Goal: Task Accomplishment & Management: Complete application form

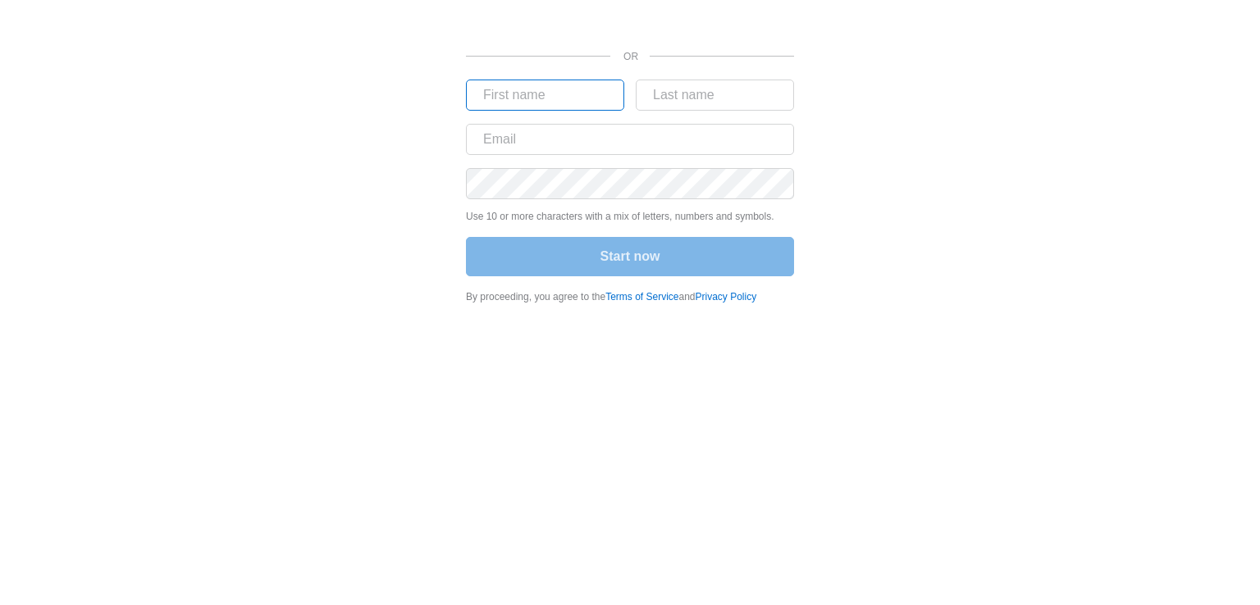
click at [525, 90] on input "text" at bounding box center [545, 95] width 158 height 31
type input "mohamed"
click at [716, 90] on input "text" at bounding box center [715, 95] width 158 height 31
type input "waleed"
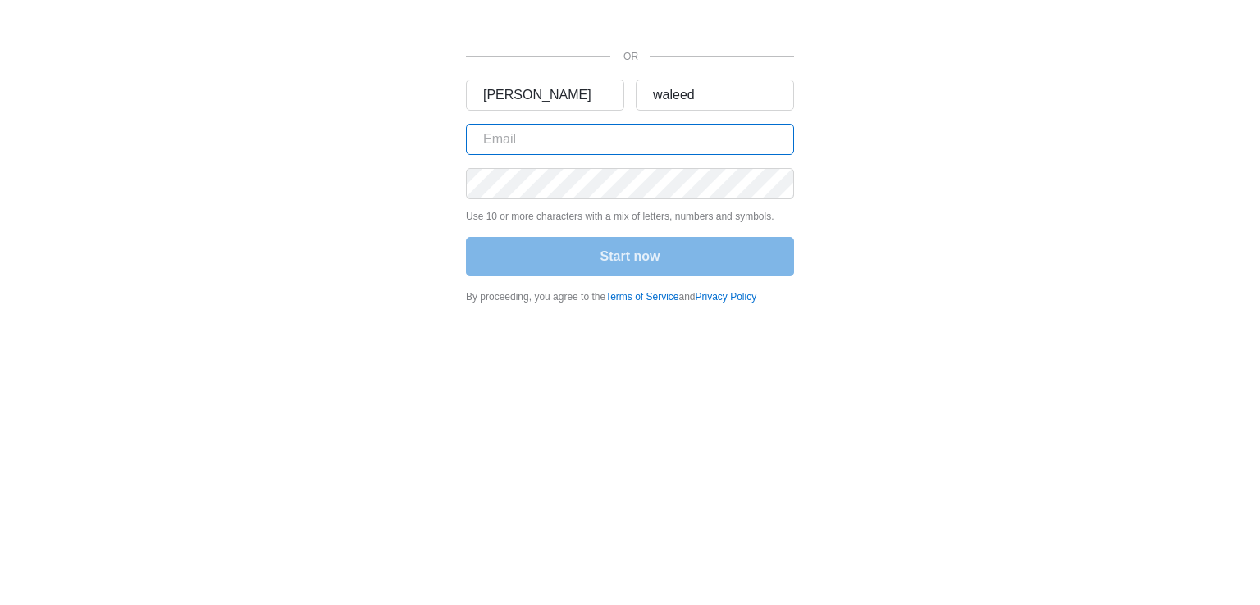
click at [623, 145] on input "text" at bounding box center [630, 139] width 328 height 31
type input "[EMAIL_ADDRESS][DOMAIN_NAME]"
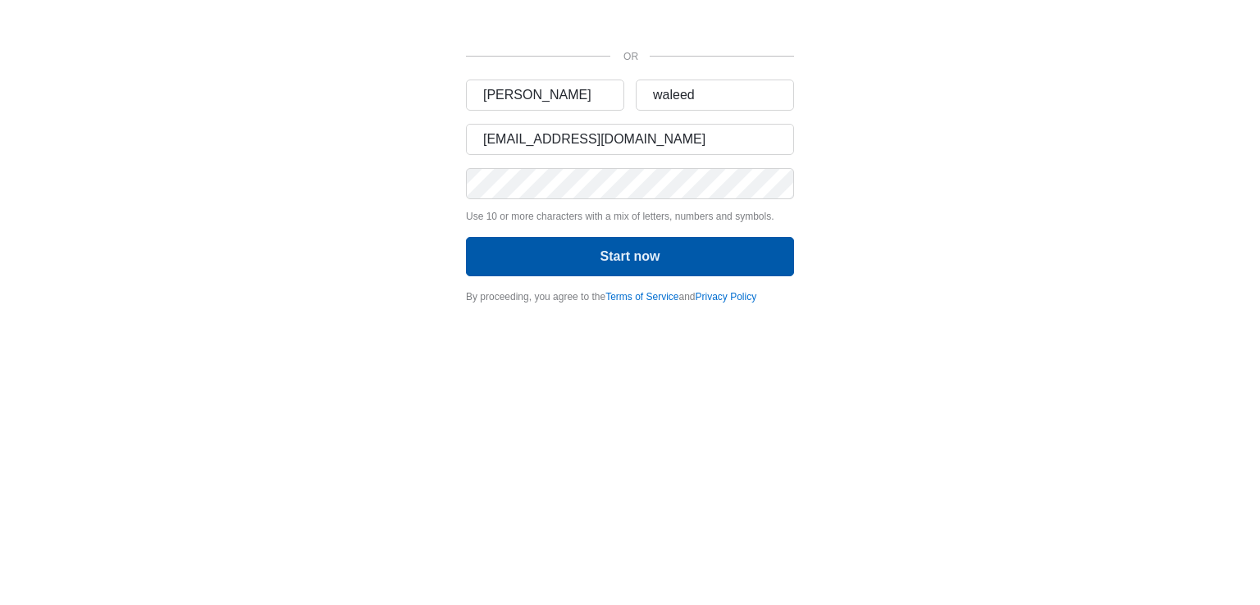
click at [637, 262] on button "Start now" at bounding box center [630, 256] width 328 height 39
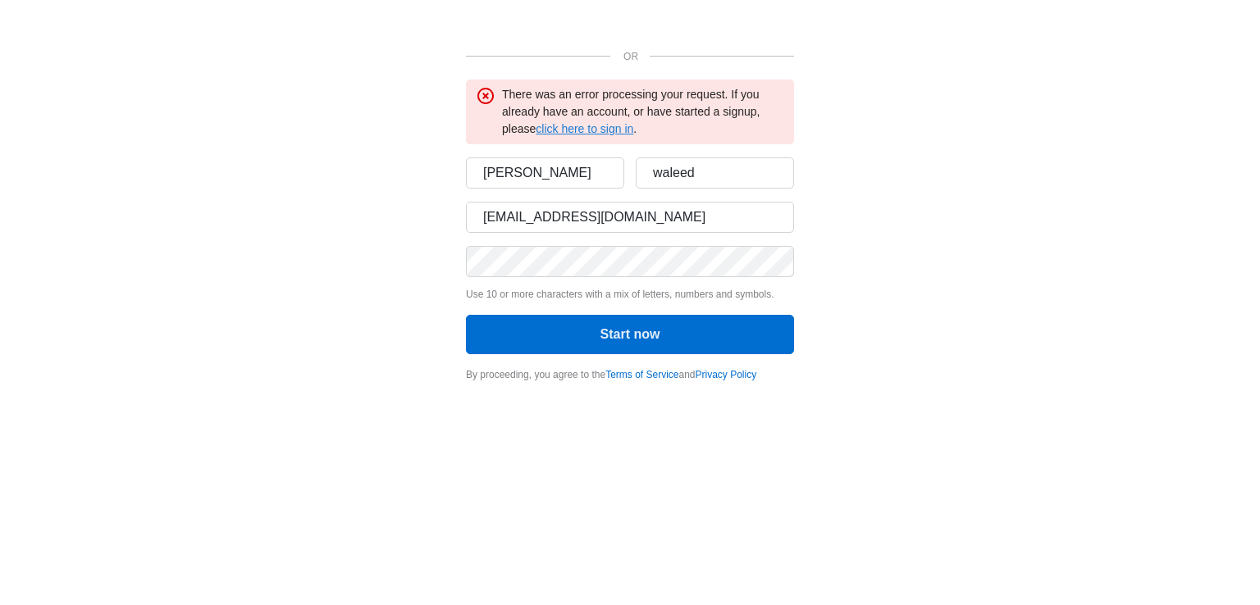
click at [594, 130] on link "click here to sign in" at bounding box center [585, 128] width 98 height 13
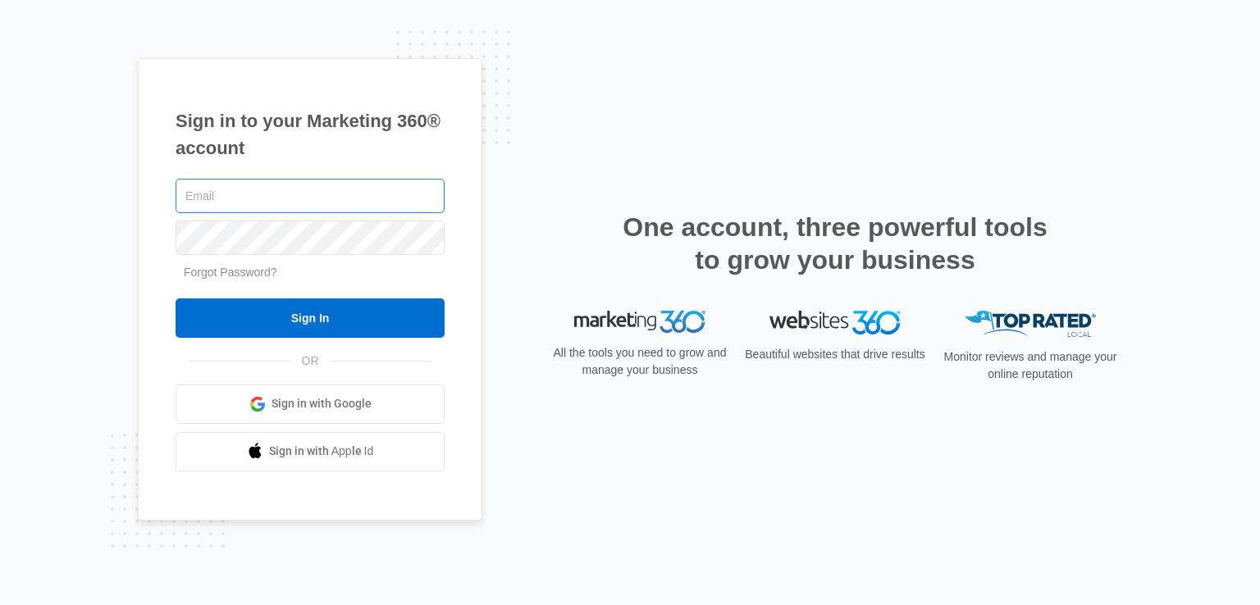
click at [354, 208] on input "text" at bounding box center [310, 196] width 269 height 34
type input "lidobob10@gmail.com"
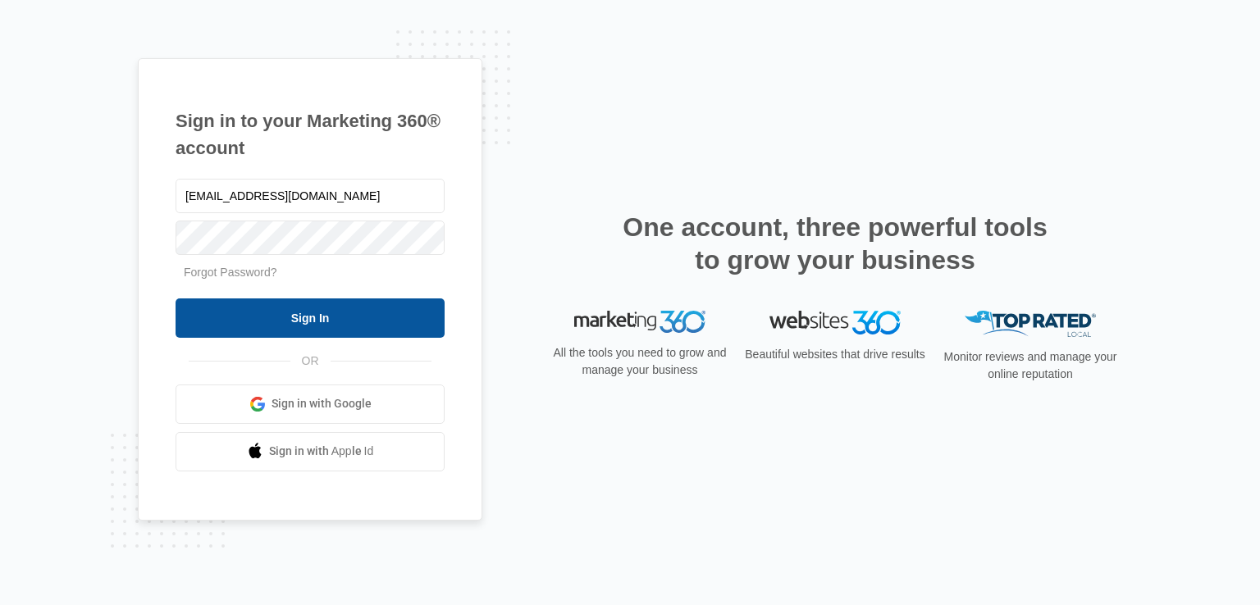
click at [367, 309] on input "Sign In" at bounding box center [310, 318] width 269 height 39
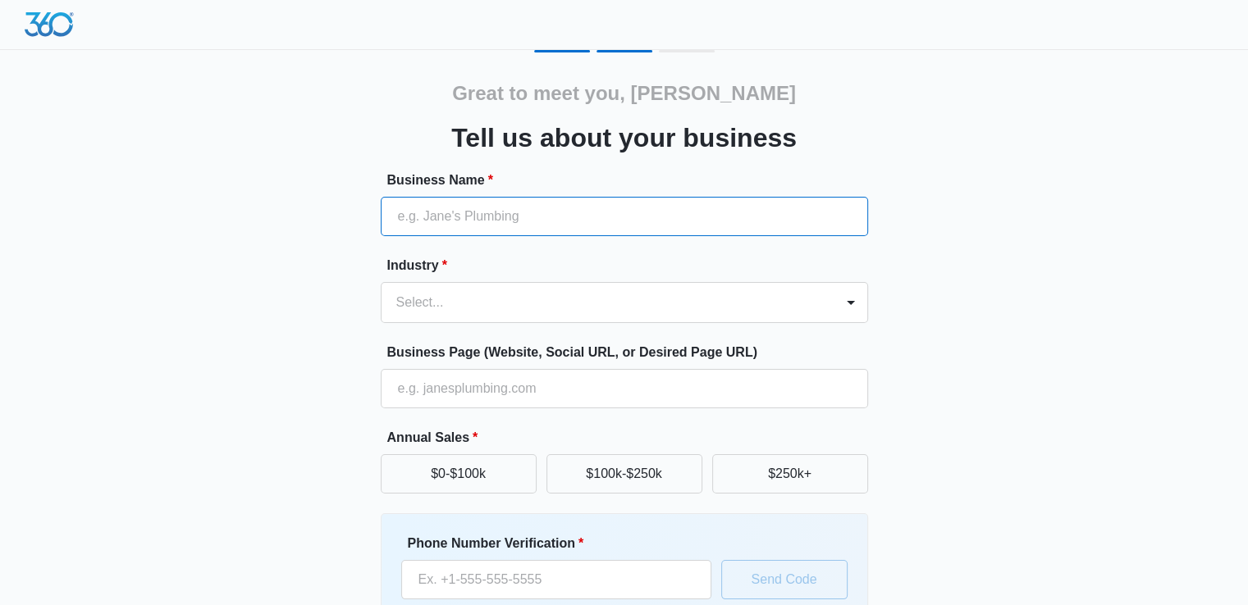
click at [499, 216] on input "Business Name *" at bounding box center [624, 216] width 487 height 39
type input "onlinegift"
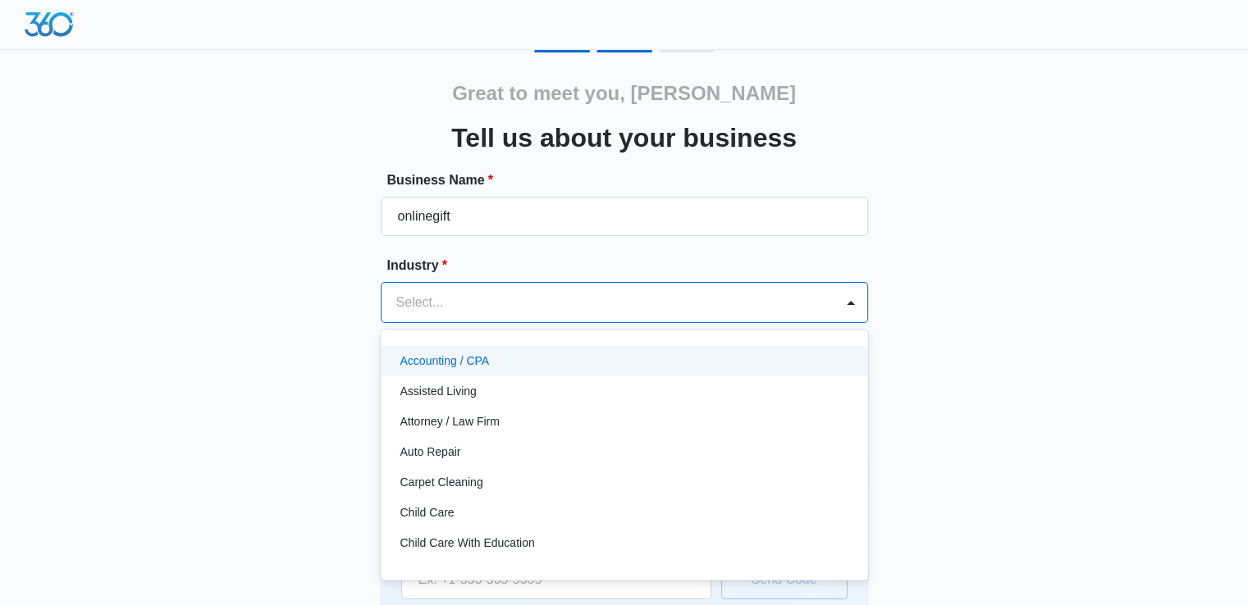
click at [486, 310] on div at bounding box center [604, 302] width 417 height 23
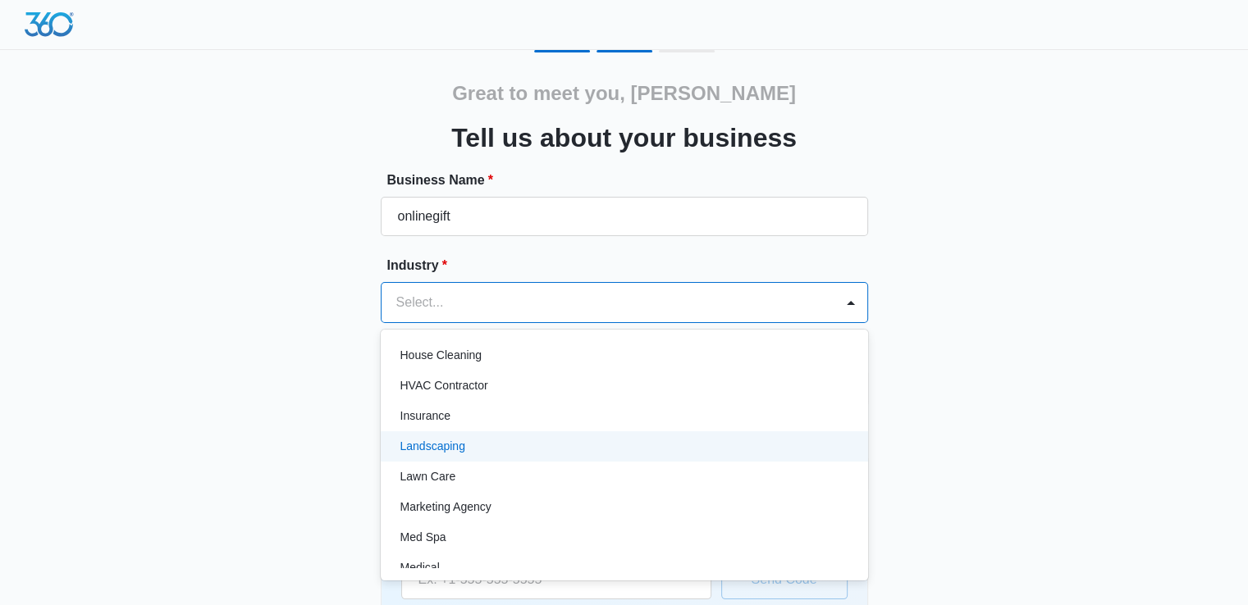
scroll to position [676, 0]
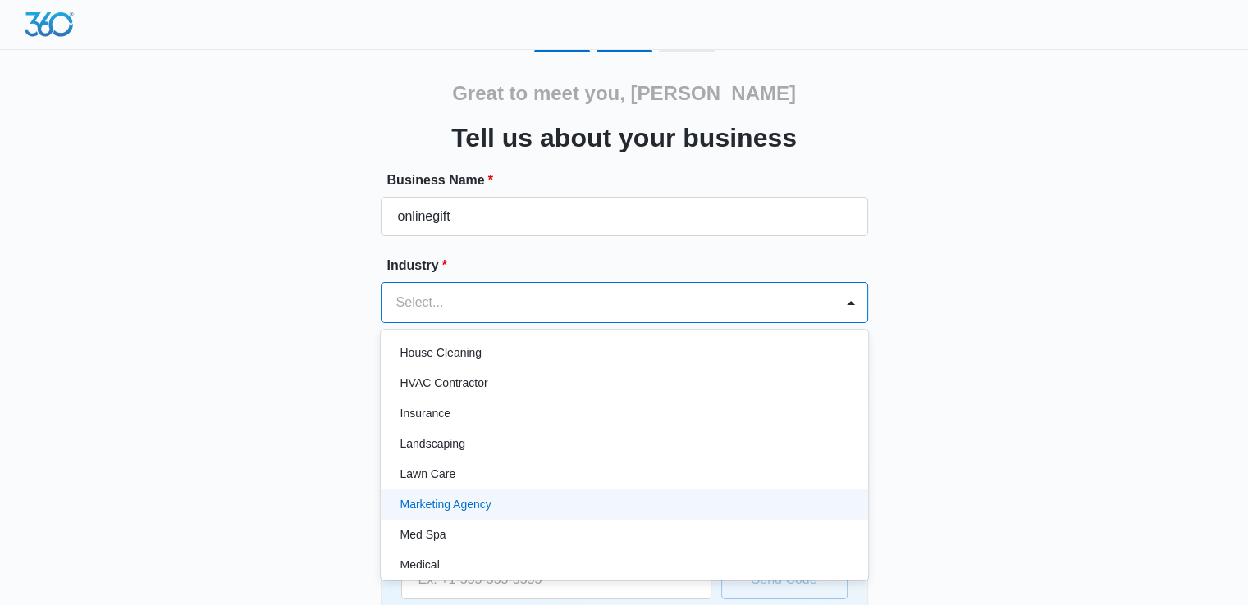
click at [463, 502] on p "Marketing Agency" at bounding box center [445, 504] width 91 height 17
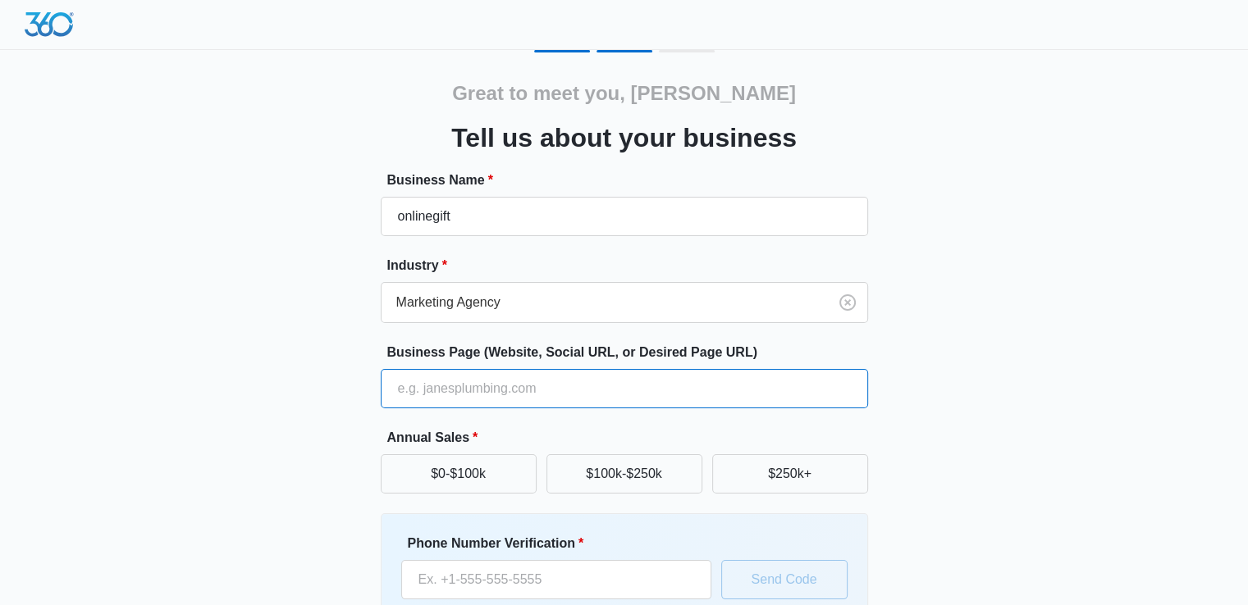
click at [466, 394] on input "Business Page (Website, Social URL, or Desired Page URL)" at bounding box center [624, 388] width 487 height 39
click at [461, 389] on input "Business Page (Website, Social URL, or Desired Page URL)" at bounding box center [624, 388] width 487 height 39
paste input "onlinegift.buzz"
type input "onlinegift.buzz"
click at [245, 476] on div "Great to meet you, mohamed Tell us about your business Business Name * onlinegi…" at bounding box center [624, 382] width 984 height 665
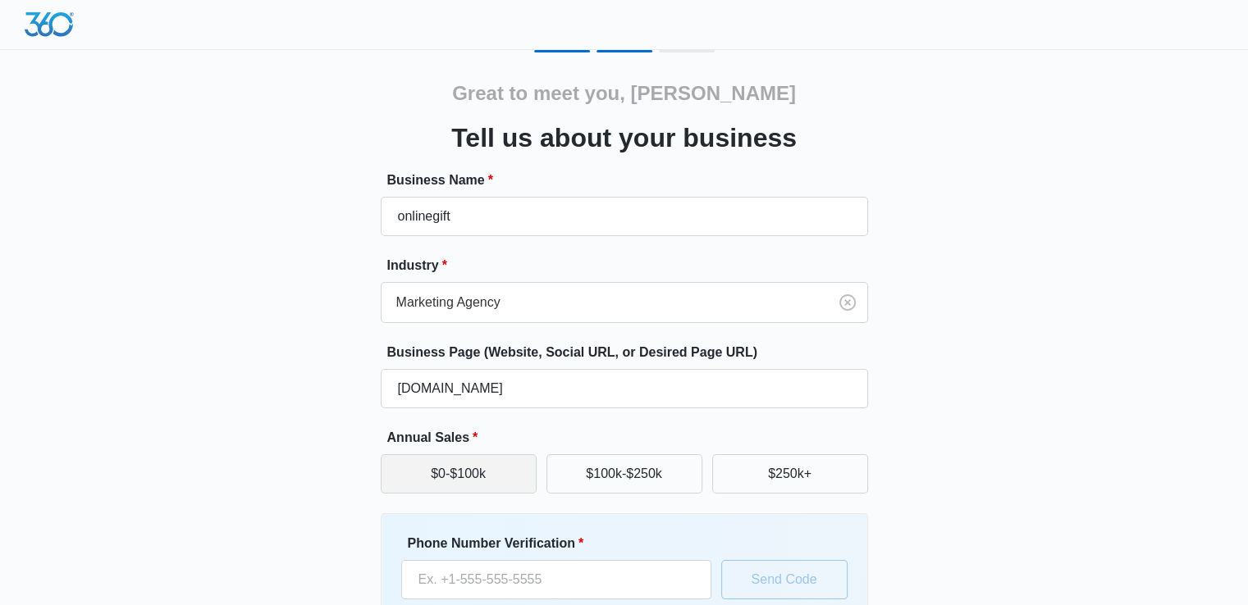
click at [445, 481] on button "$0-$100k" at bounding box center [459, 473] width 156 height 39
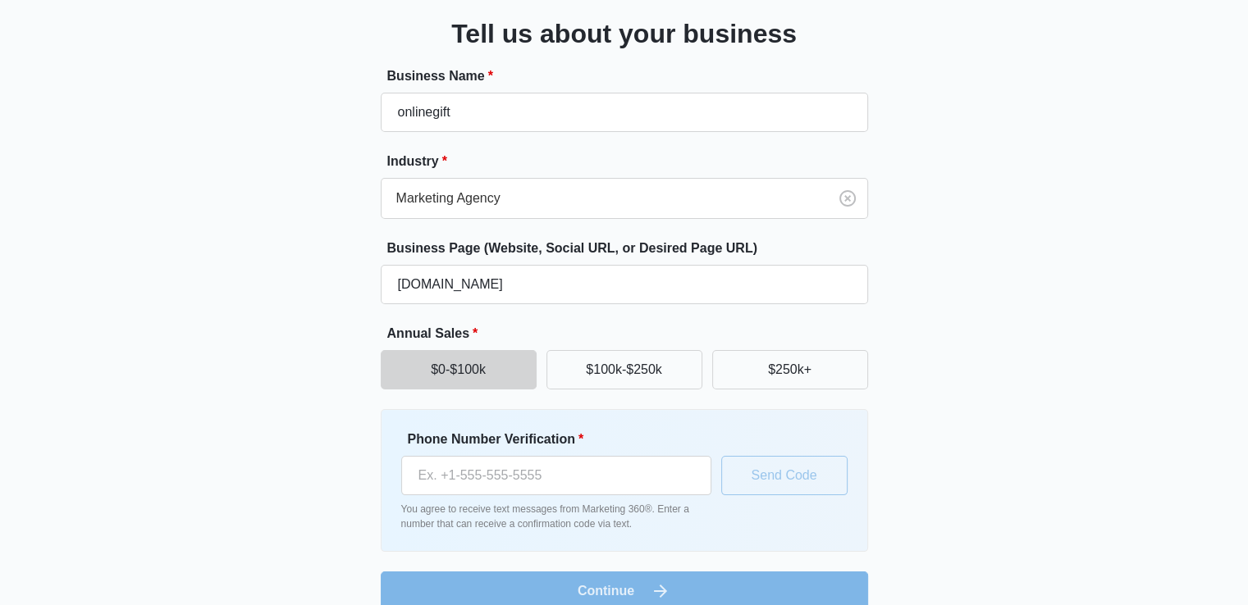
scroll to position [109, 0]
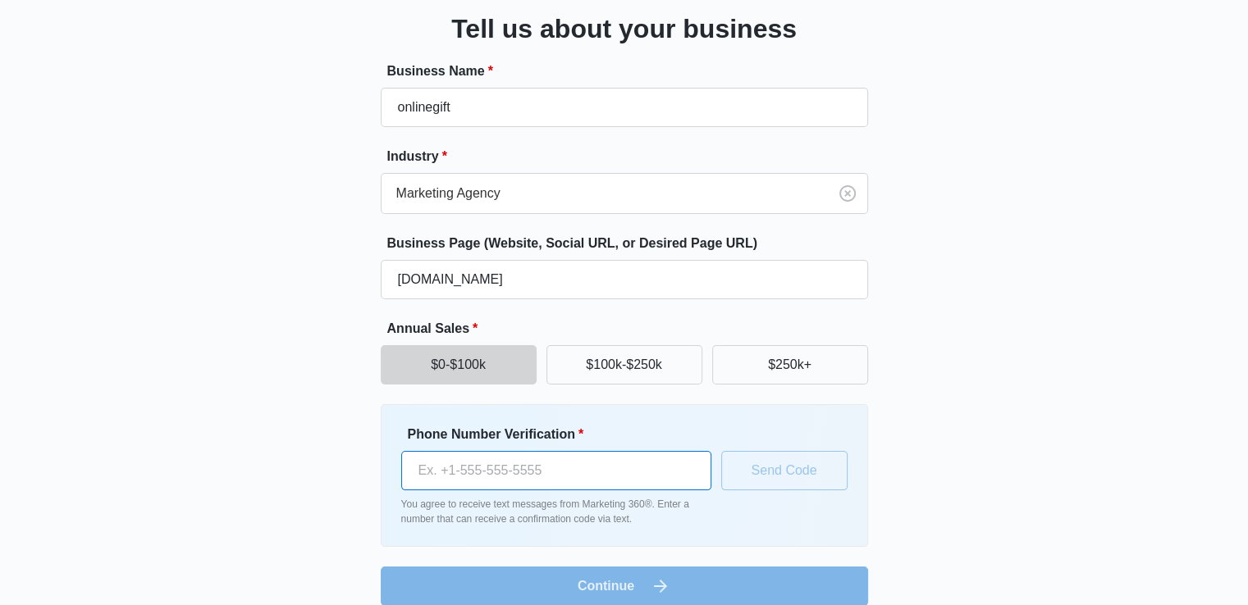
click at [499, 465] on input "Phone Number Verification *" at bounding box center [556, 470] width 310 height 39
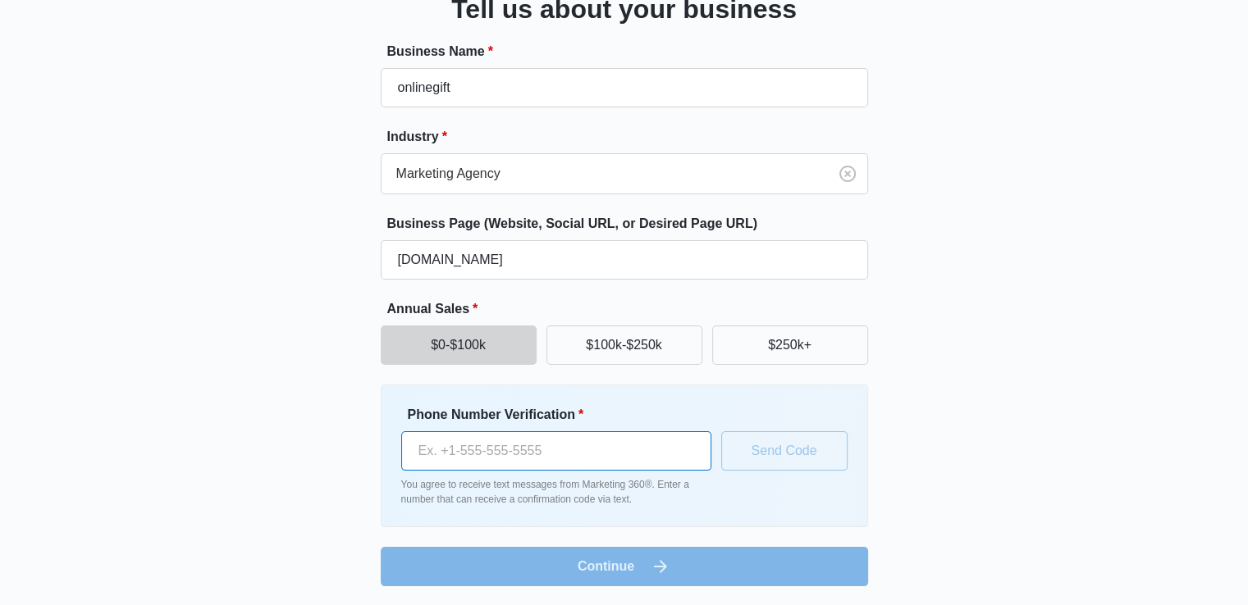
click at [561, 453] on input "Phone Number Verification *" at bounding box center [556, 451] width 310 height 39
paste input "(646) 263-4975"
type input "(646) 263-4975"
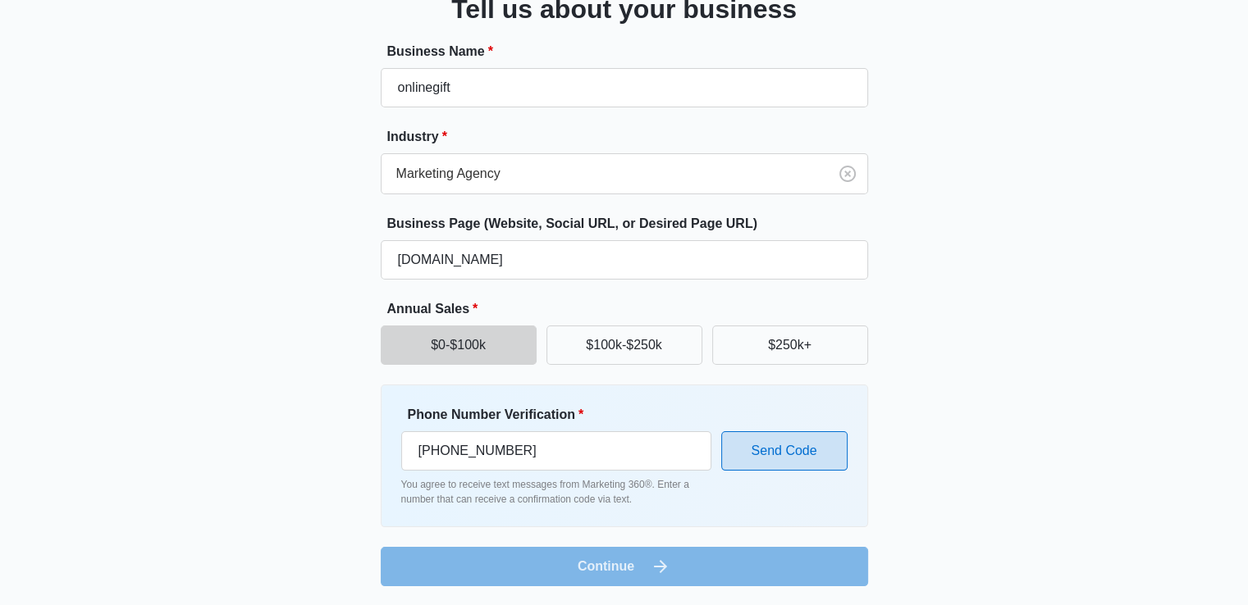
click at [768, 451] on button "Send Code" at bounding box center [784, 451] width 126 height 39
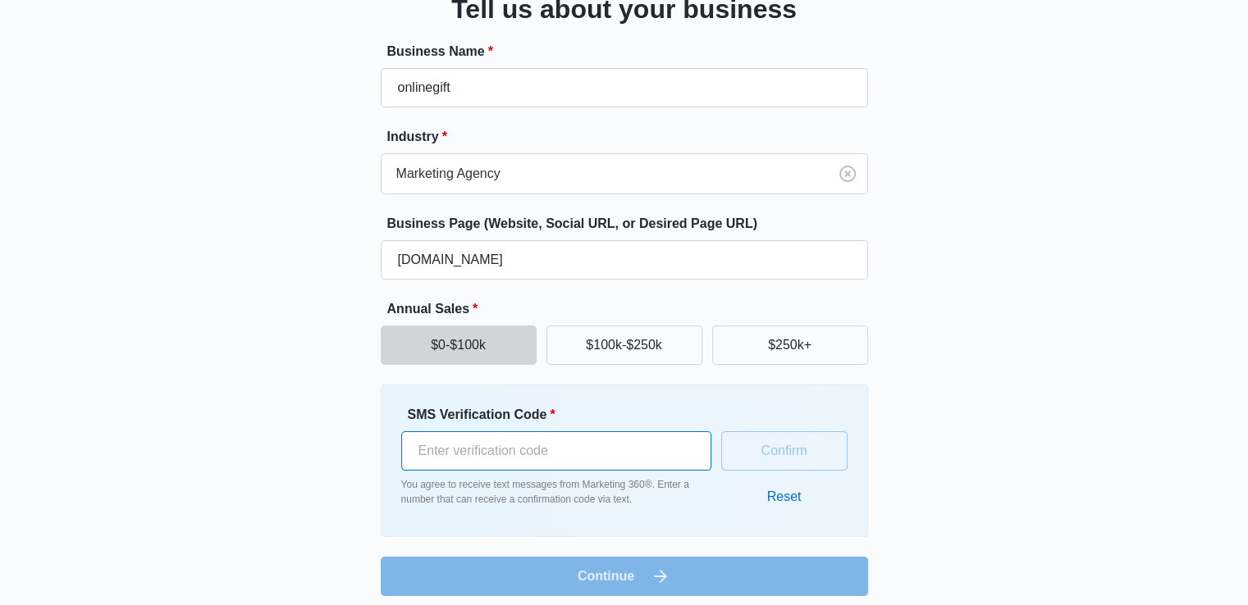
click at [508, 457] on input "SMS Verification Code *" at bounding box center [556, 451] width 310 height 39
paste input "865550"
type input "865550"
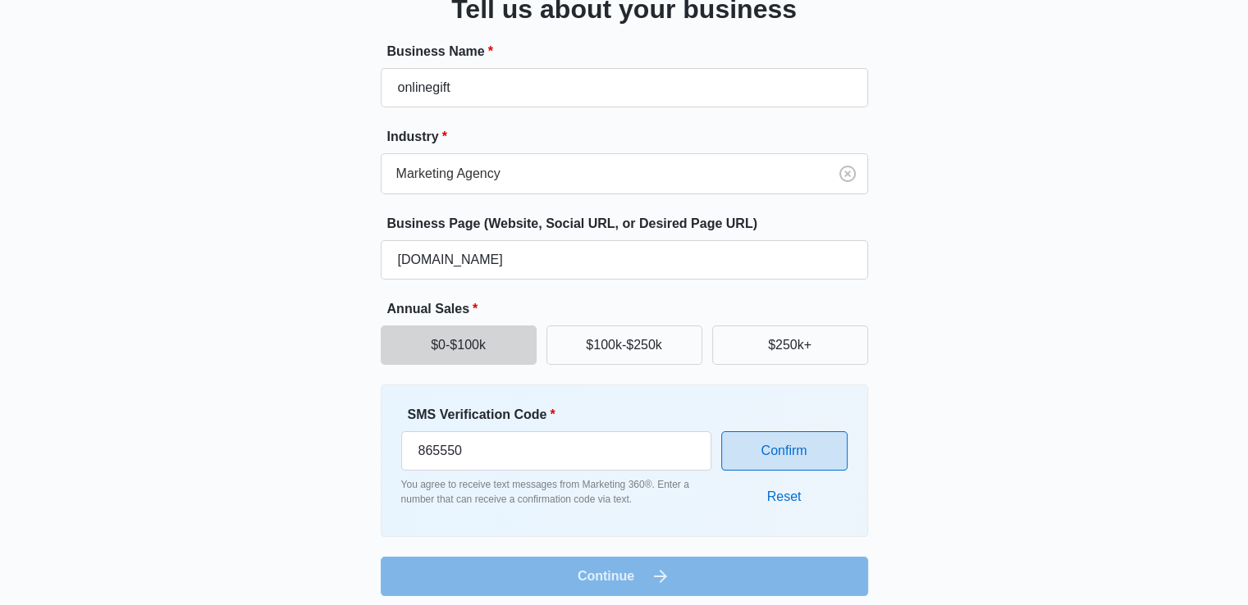
click at [815, 441] on button "Confirm" at bounding box center [784, 451] width 126 height 39
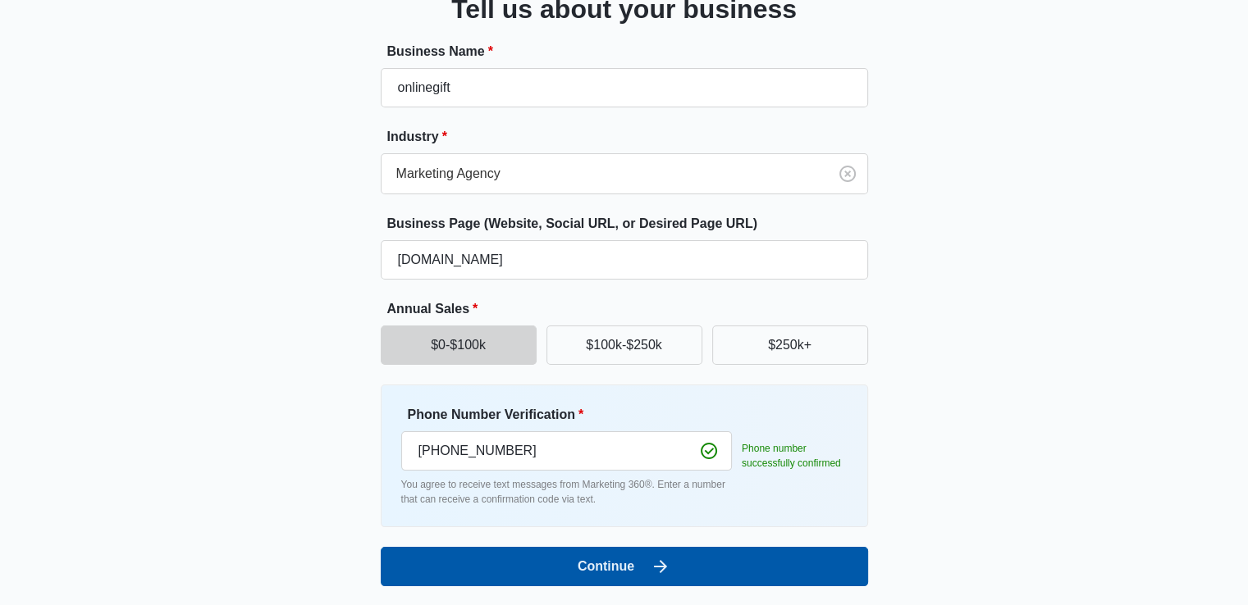
click at [676, 564] on button "Continue" at bounding box center [624, 566] width 487 height 39
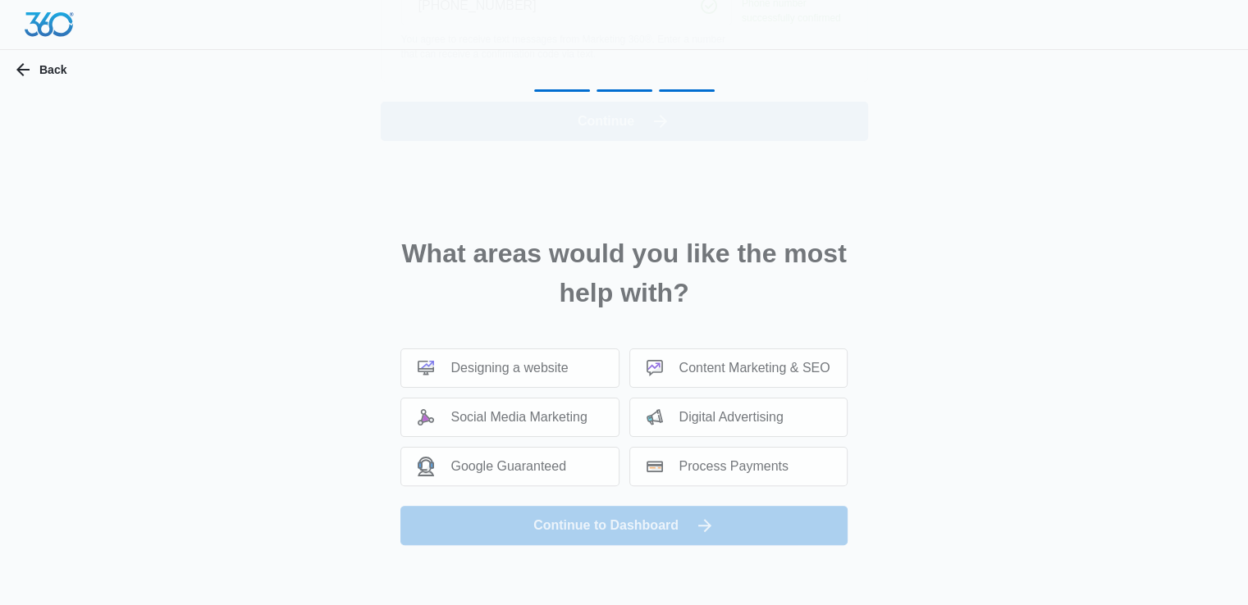
scroll to position [0, 0]
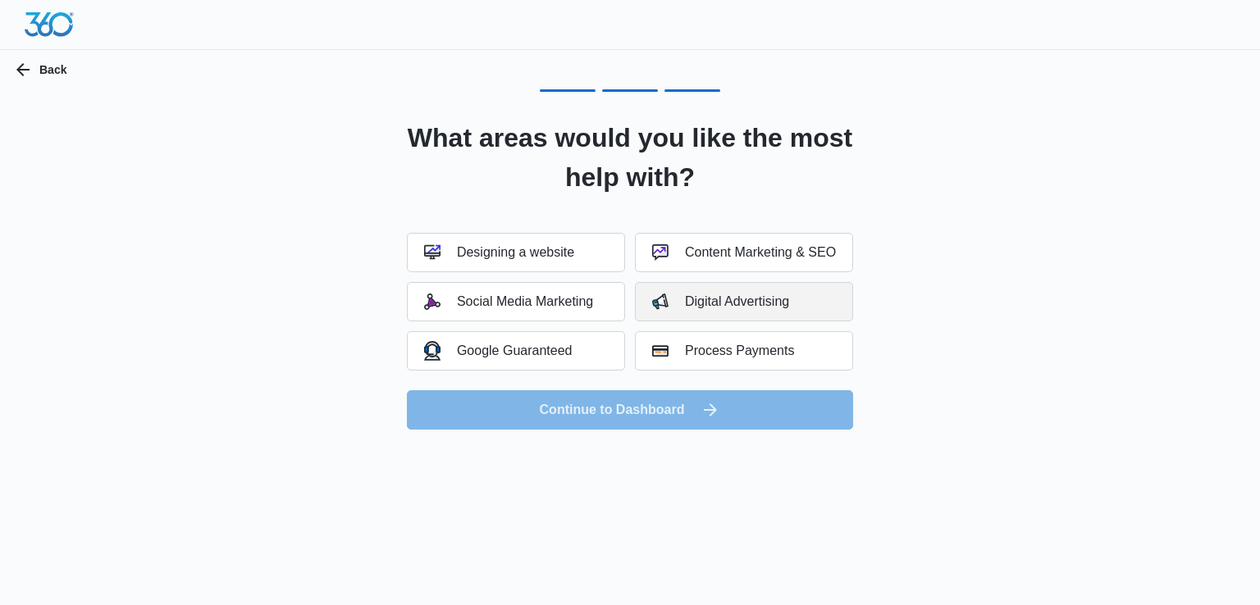
click at [678, 303] on div "Digital Advertising" at bounding box center [720, 302] width 137 height 16
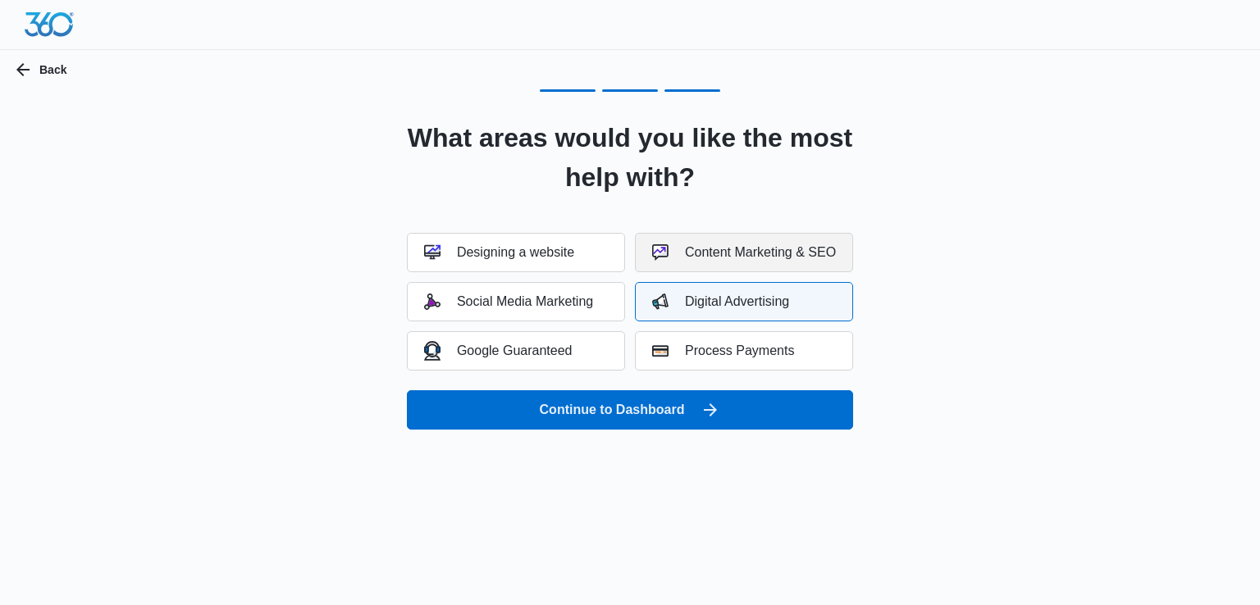
click at [721, 257] on div "Content Marketing & SEO" at bounding box center [744, 252] width 184 height 16
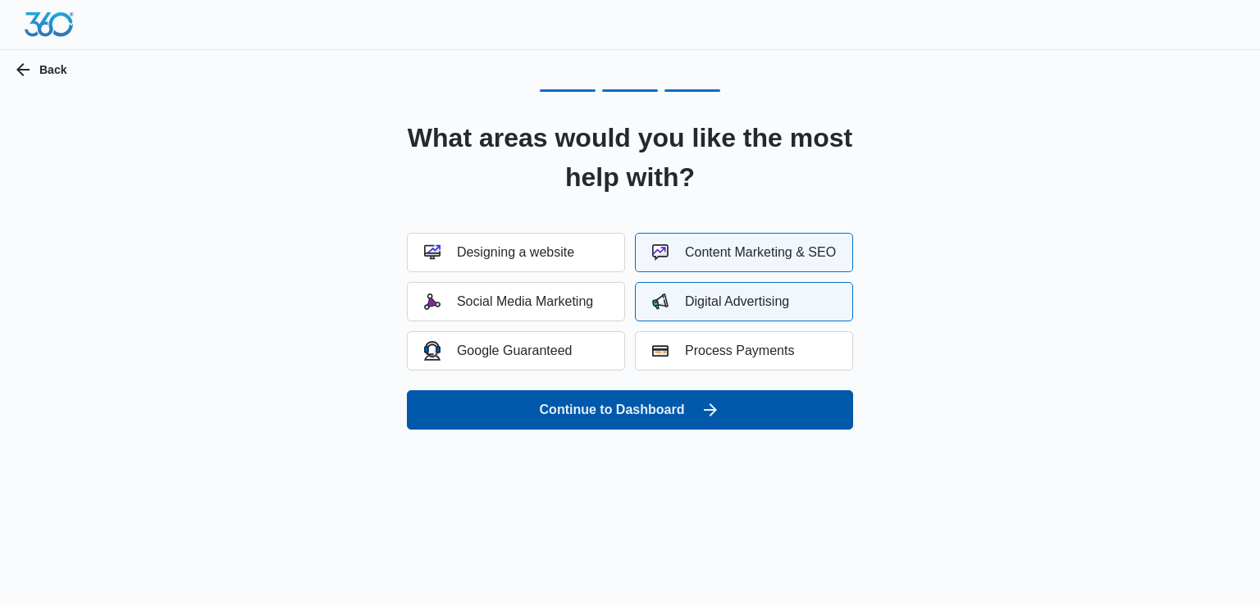
click at [679, 427] on button "Continue to Dashboard" at bounding box center [630, 410] width 446 height 39
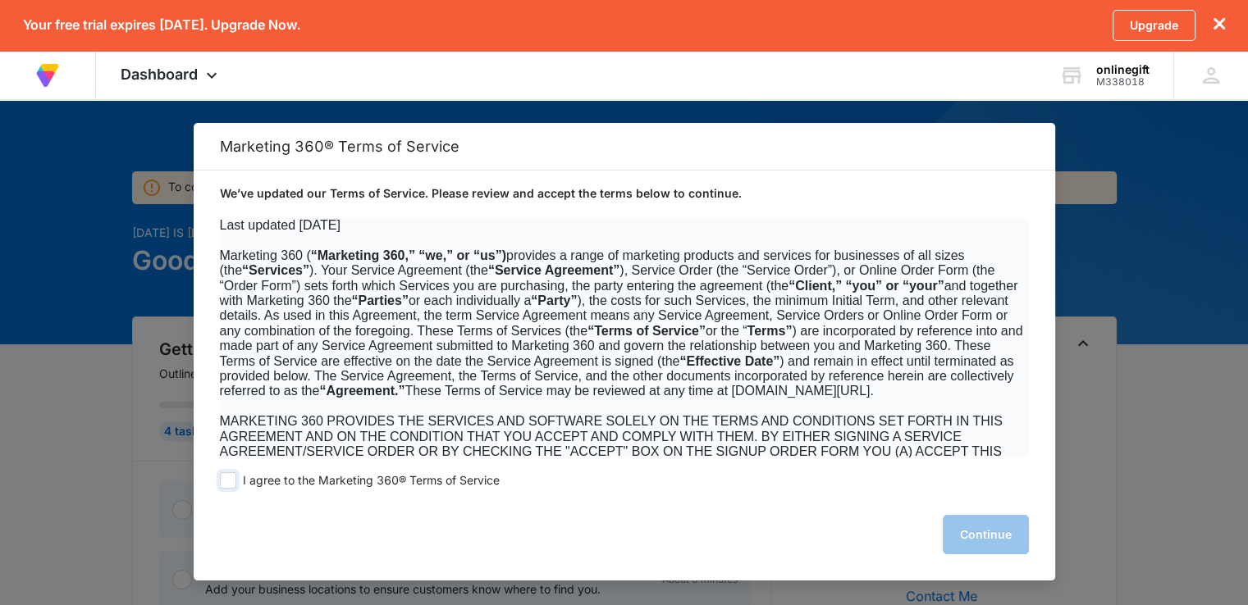
click at [233, 483] on span at bounding box center [228, 481] width 16 height 16
click at [233, 483] on input "I agree to the Marketing 360® Terms of Service" at bounding box center [228, 481] width 16 height 16
checkbox input "true"
click at [991, 531] on button "Continue" at bounding box center [986, 534] width 86 height 39
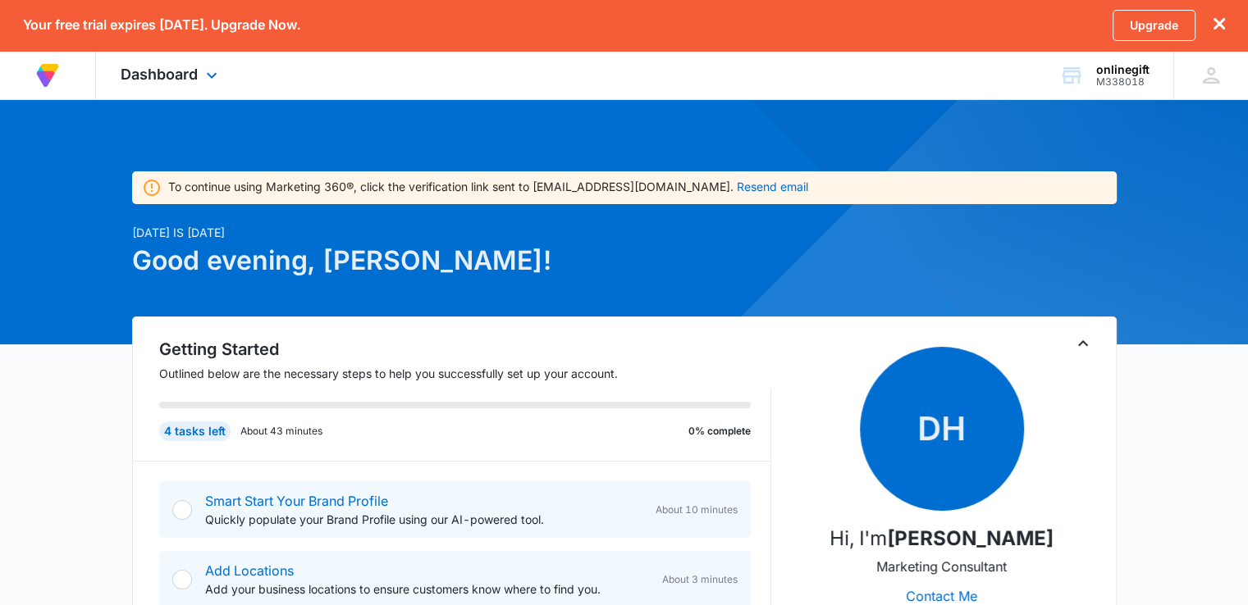
click at [222, 65] on div "Dashboard Apps Reputation Forms CRM Email Files Brand Settings" at bounding box center [171, 75] width 150 height 48
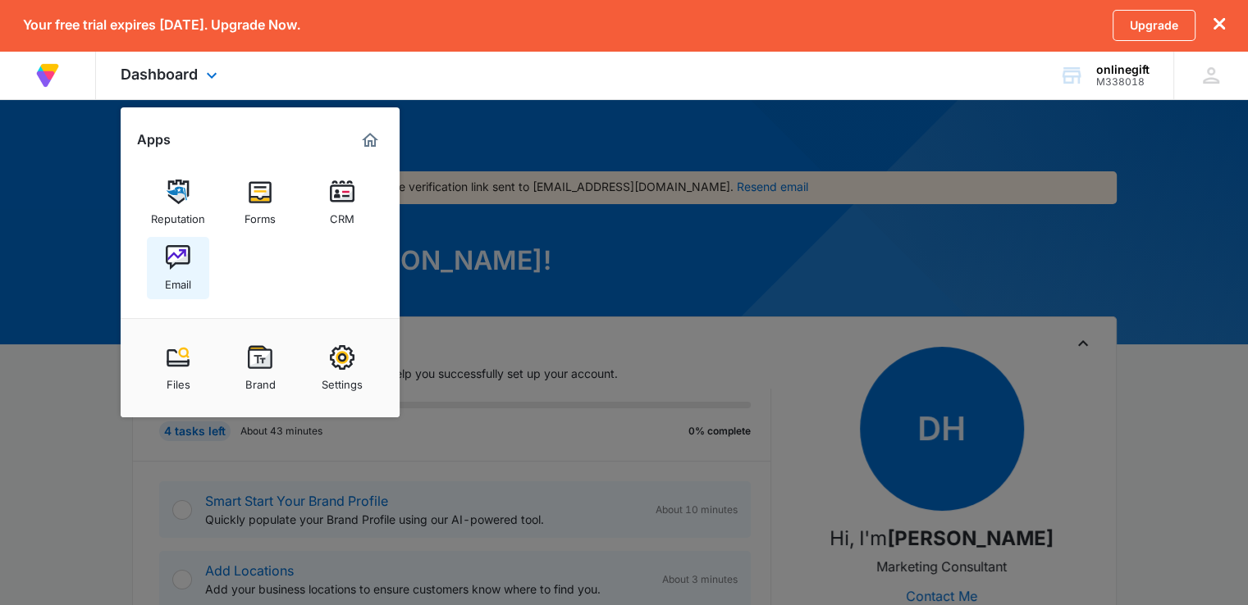
click at [186, 262] on img at bounding box center [178, 257] width 25 height 25
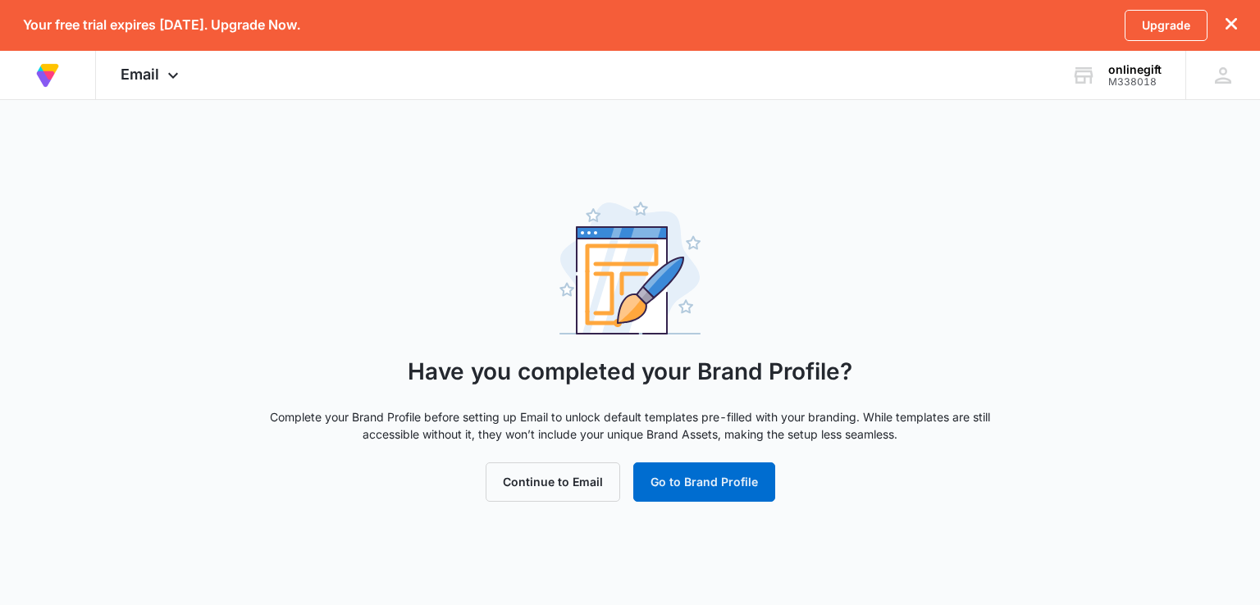
click at [1194, 225] on div "Have you completed your Brand Profile? Complete your Brand Profile before setti…" at bounding box center [630, 352] width 1260 height 300
click at [550, 471] on button "Continue to Email" at bounding box center [553, 482] width 135 height 39
click at [688, 478] on button "Go to Brand Profile" at bounding box center [704, 482] width 142 height 39
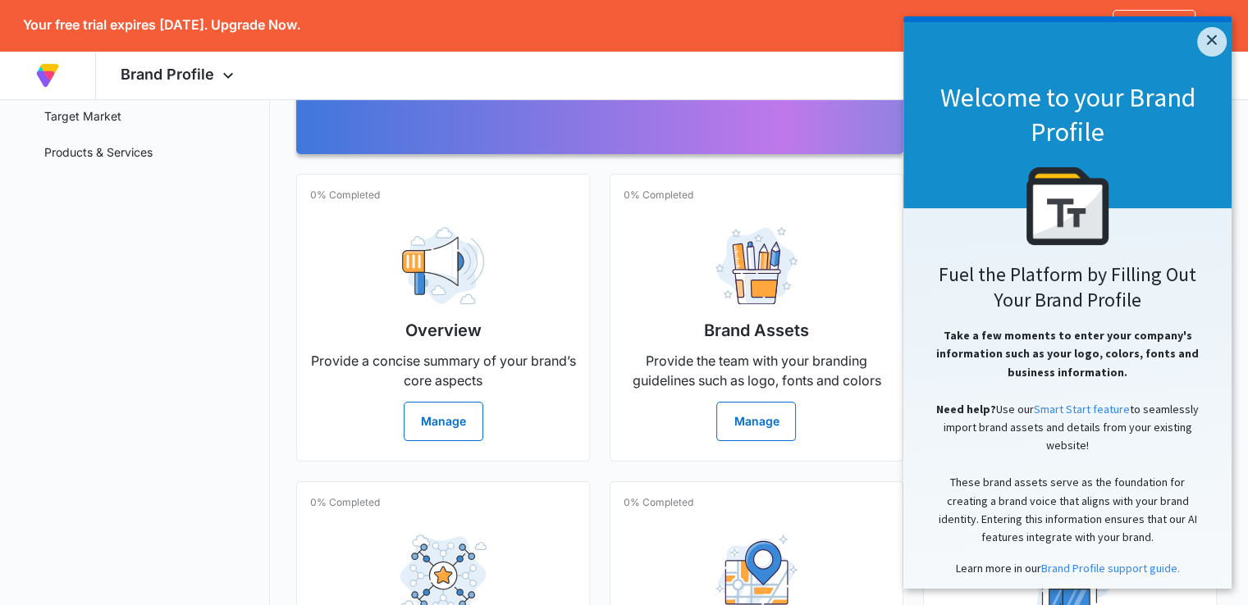
scroll to position [364, 0]
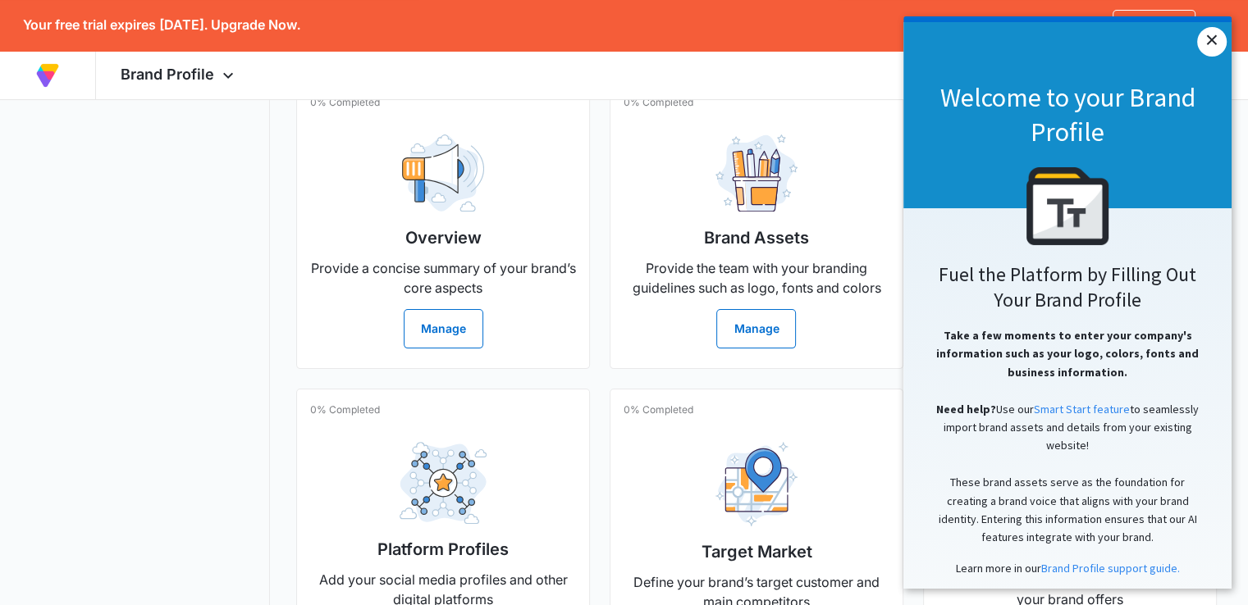
click at [1211, 41] on link "×" at bounding box center [1212, 42] width 30 height 30
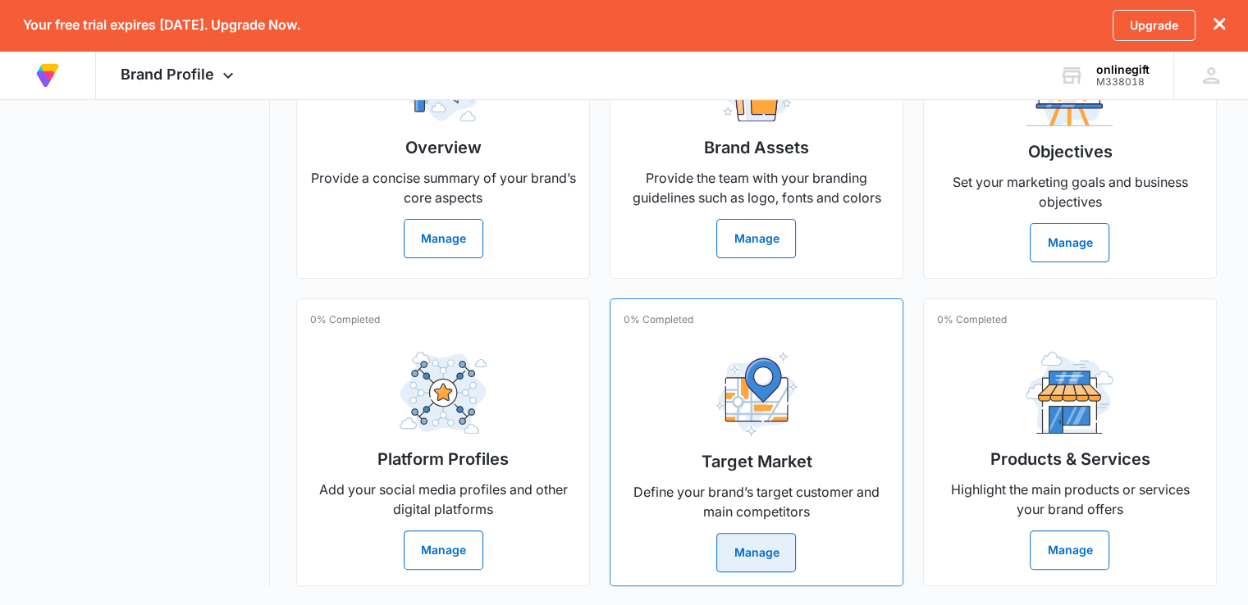
scroll to position [446, 0]
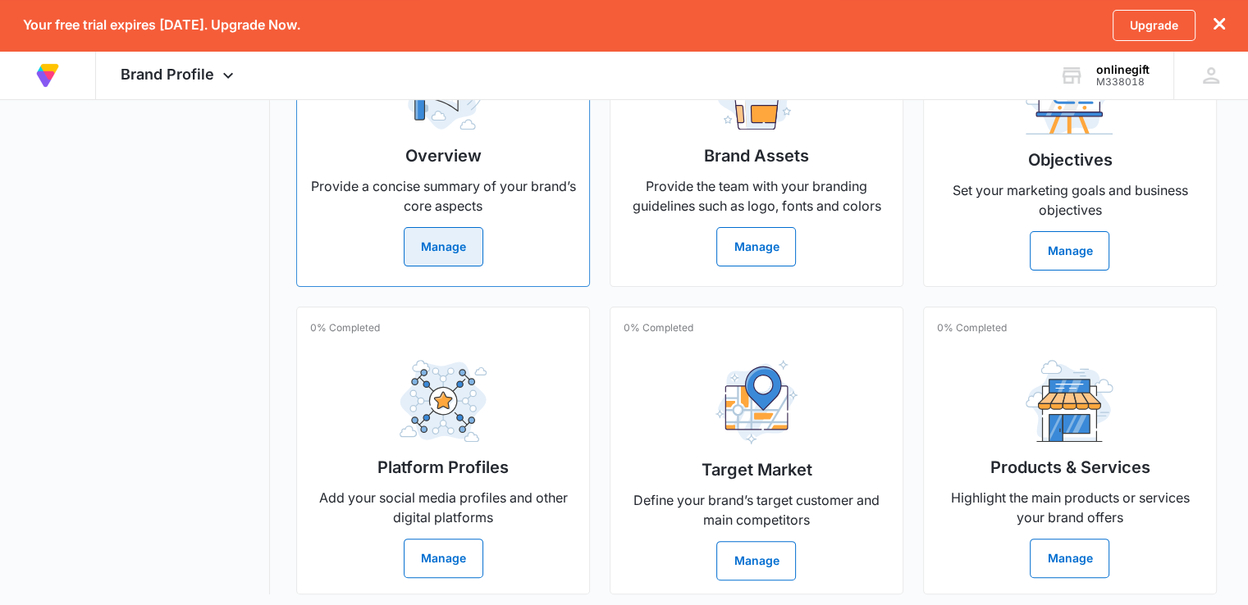
click at [454, 240] on button "Manage" at bounding box center [444, 246] width 80 height 39
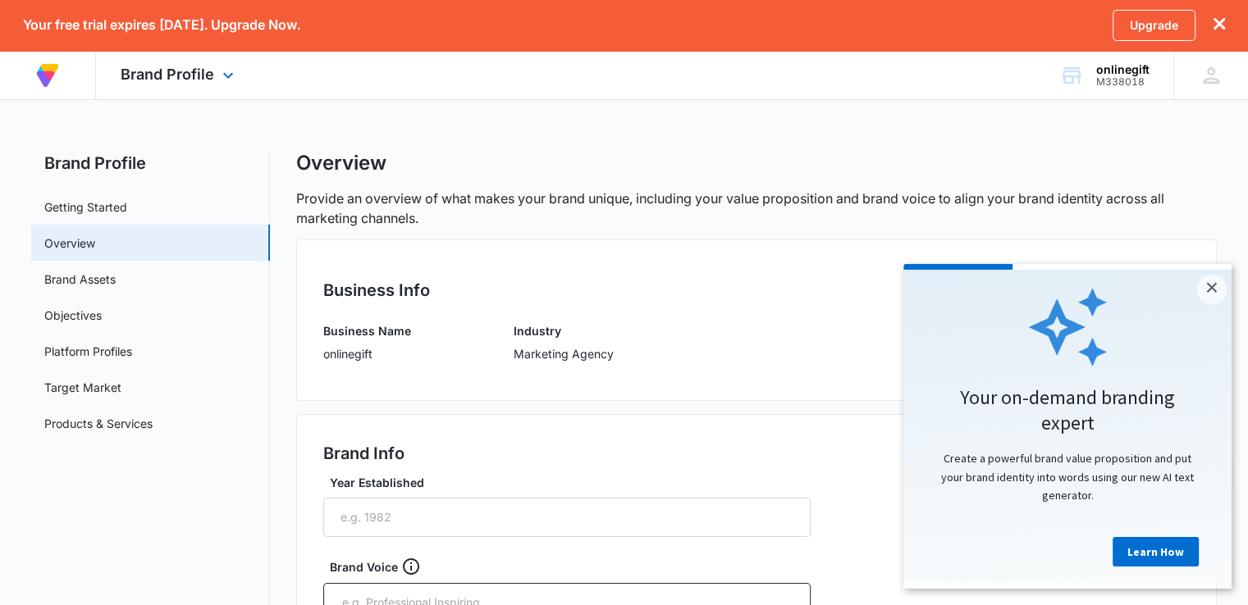
click at [226, 66] on div "Brand Profile Apps Reputation Forms CRM Email Files Brand Settings" at bounding box center [179, 75] width 167 height 48
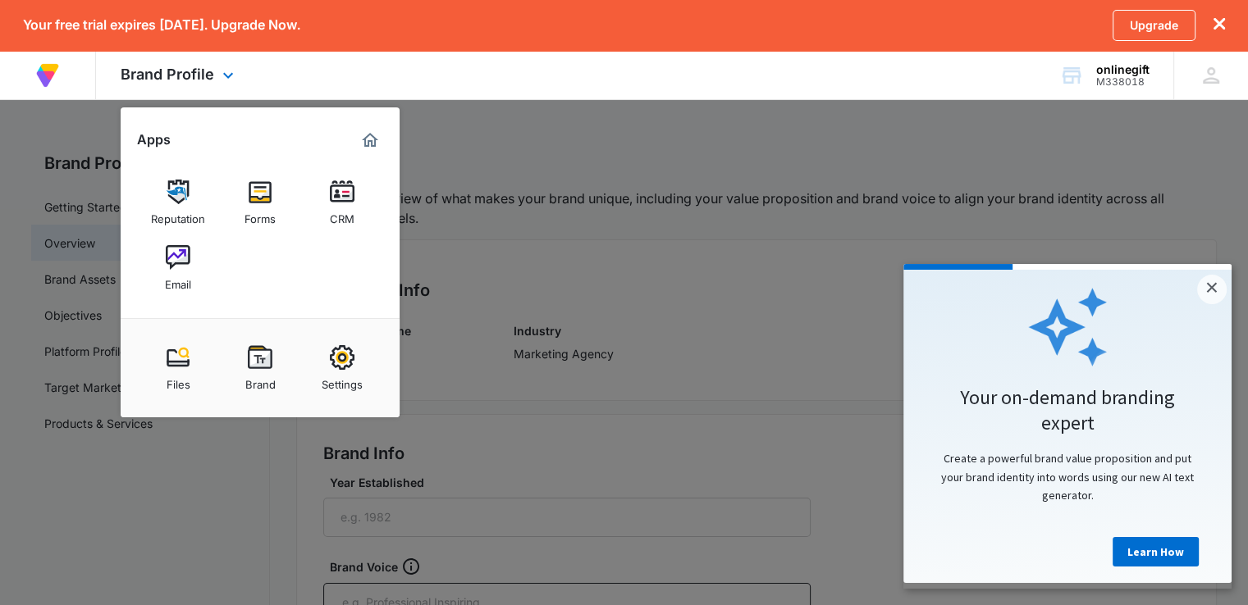
click at [55, 71] on img at bounding box center [48, 76] width 30 height 30
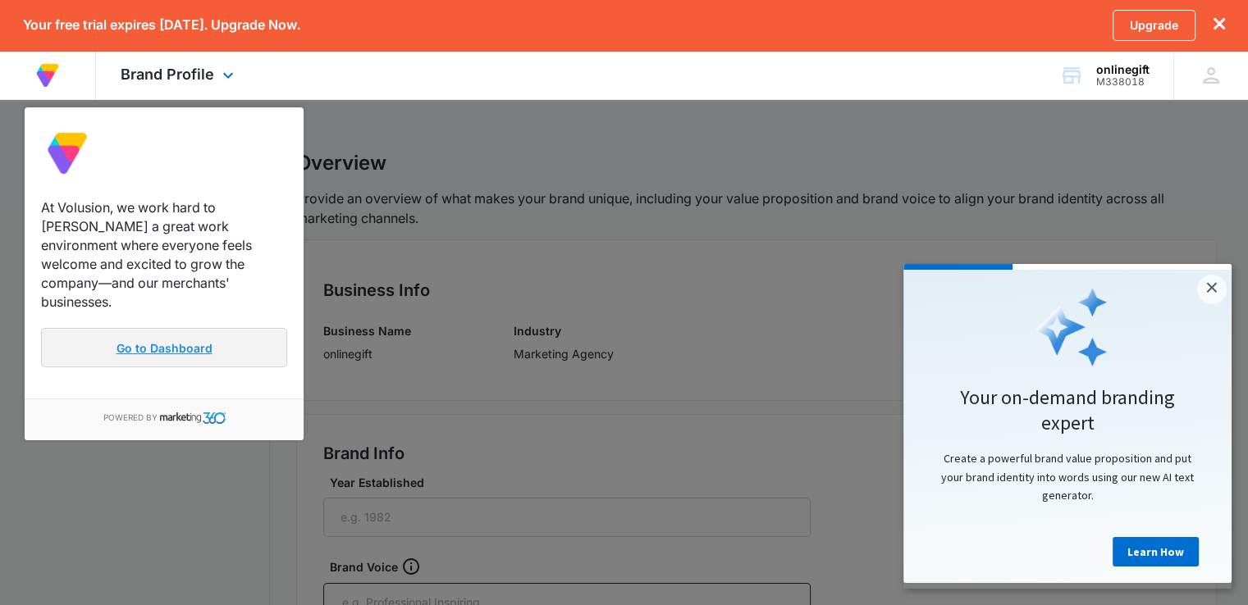
click at [107, 329] on link "Go to Dashboard" at bounding box center [164, 347] width 246 height 39
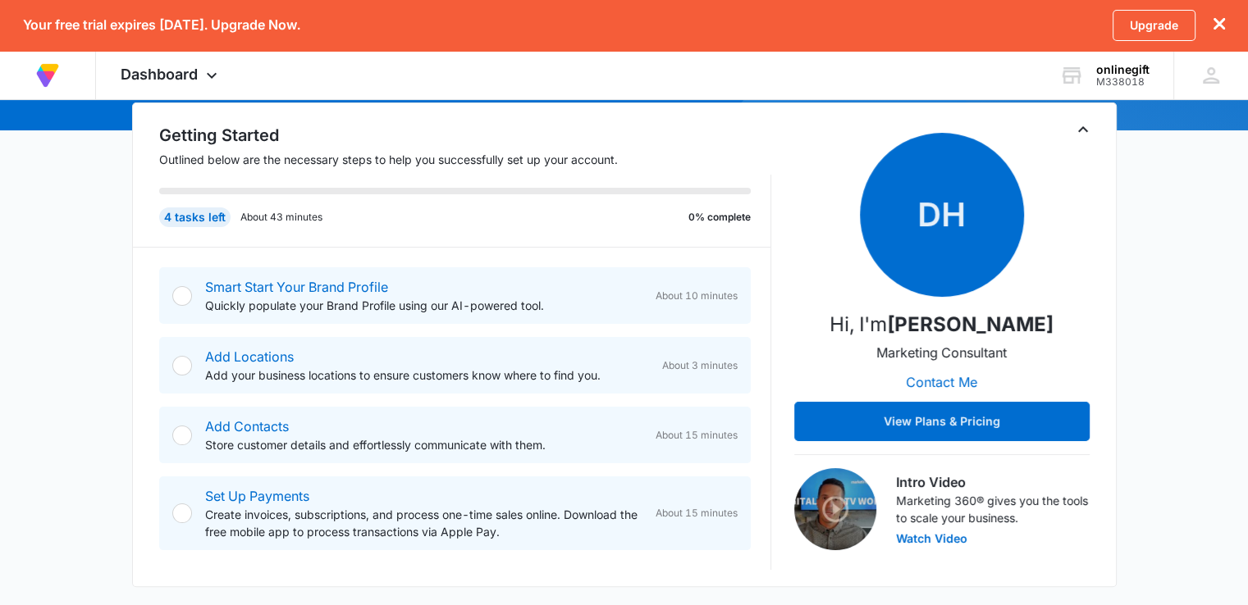
scroll to position [98, 0]
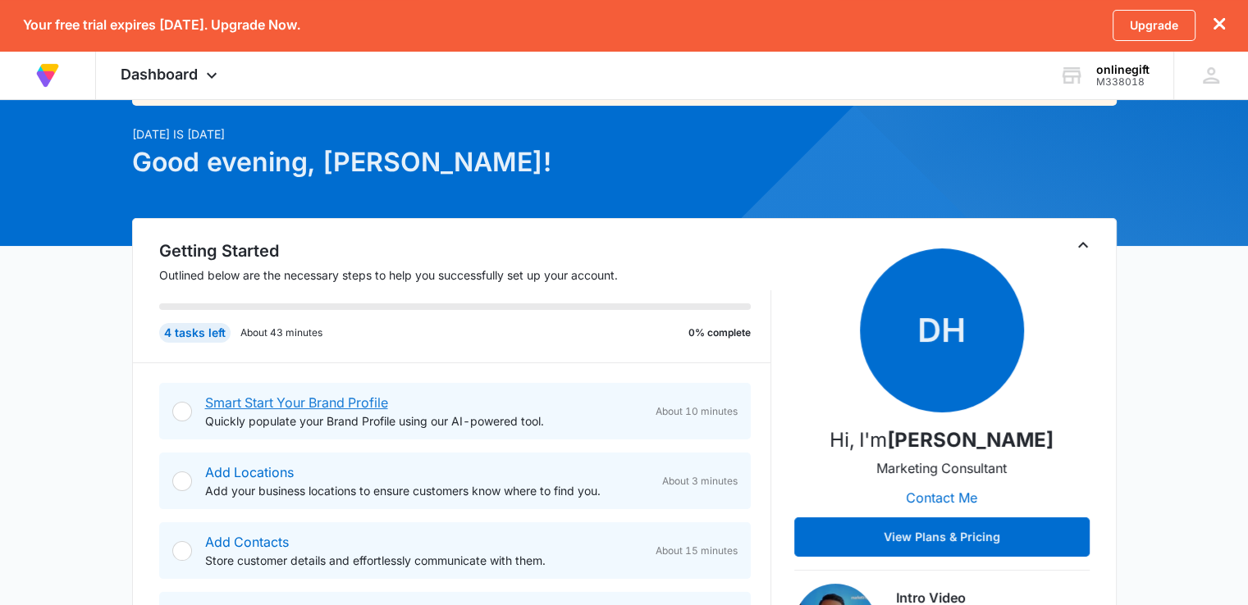
click at [256, 396] on link "Smart Start Your Brand Profile" at bounding box center [296, 403] width 183 height 16
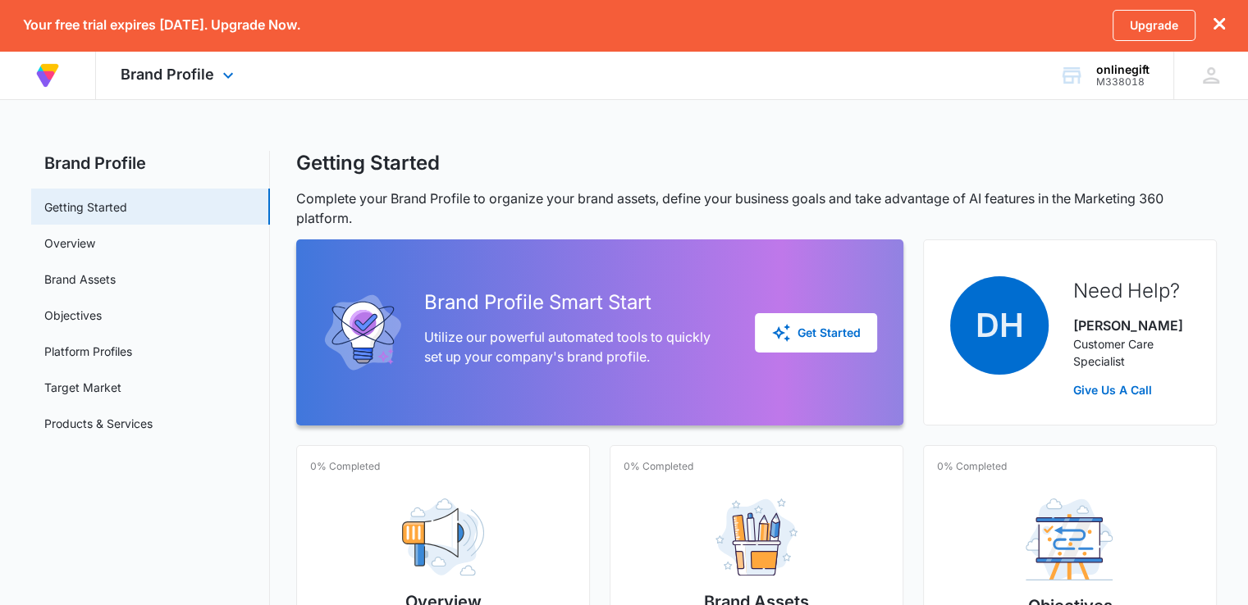
click at [43, 85] on img at bounding box center [48, 76] width 30 height 30
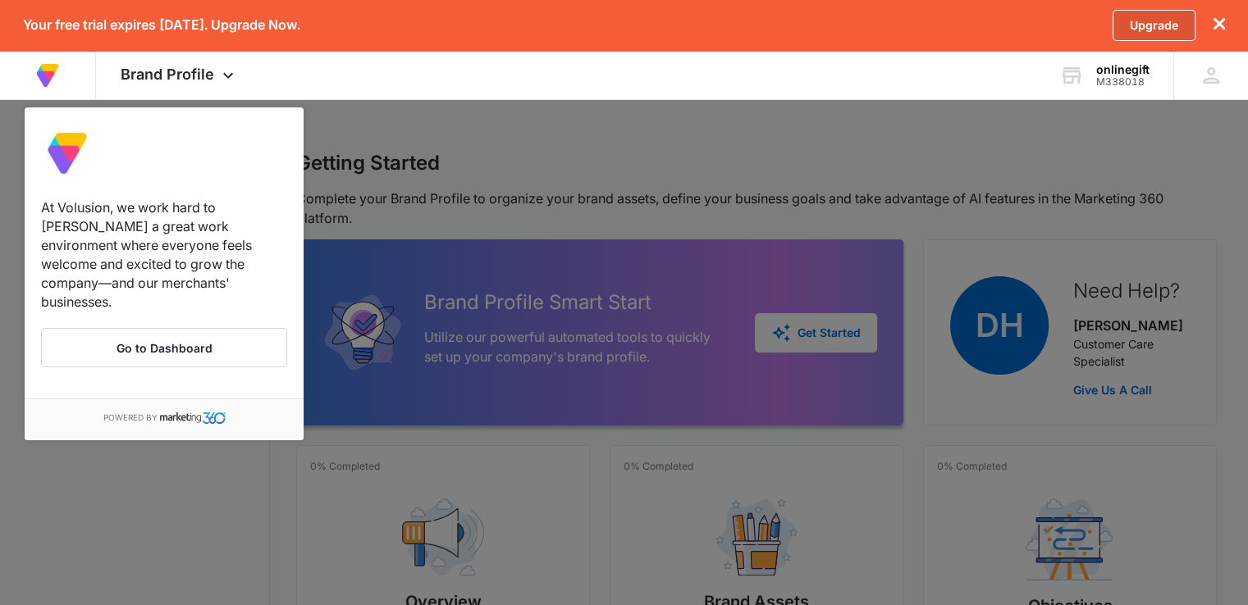
click at [1135, 28] on link "Upgrade" at bounding box center [1153, 25] width 83 height 31
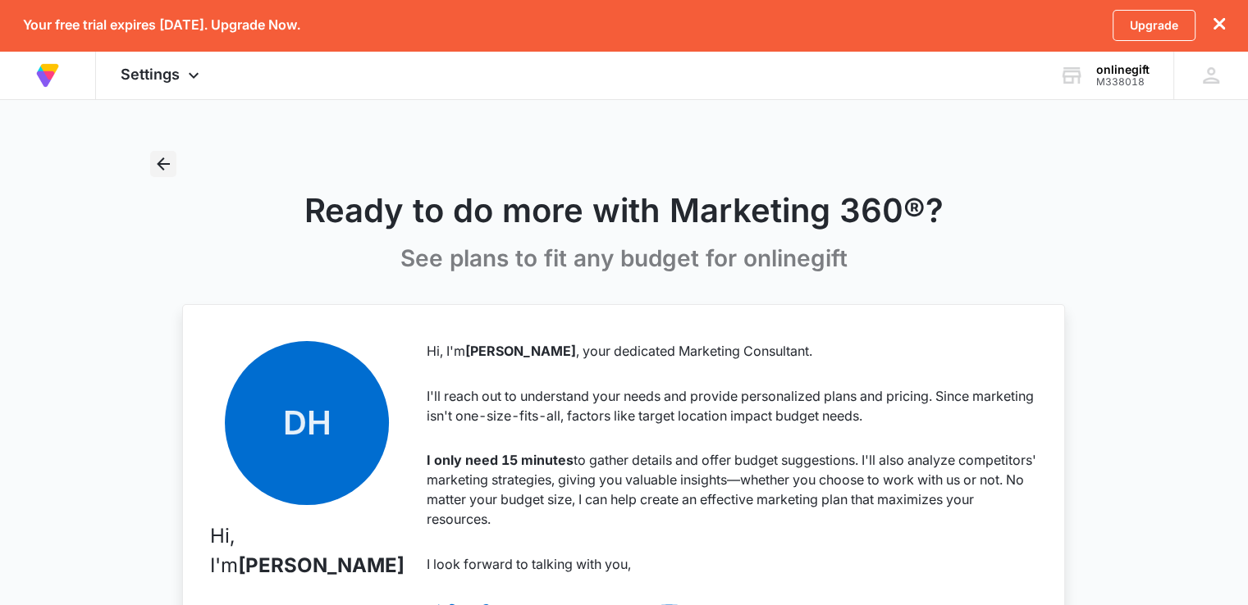
click at [156, 162] on icon "Back" at bounding box center [163, 164] width 20 height 20
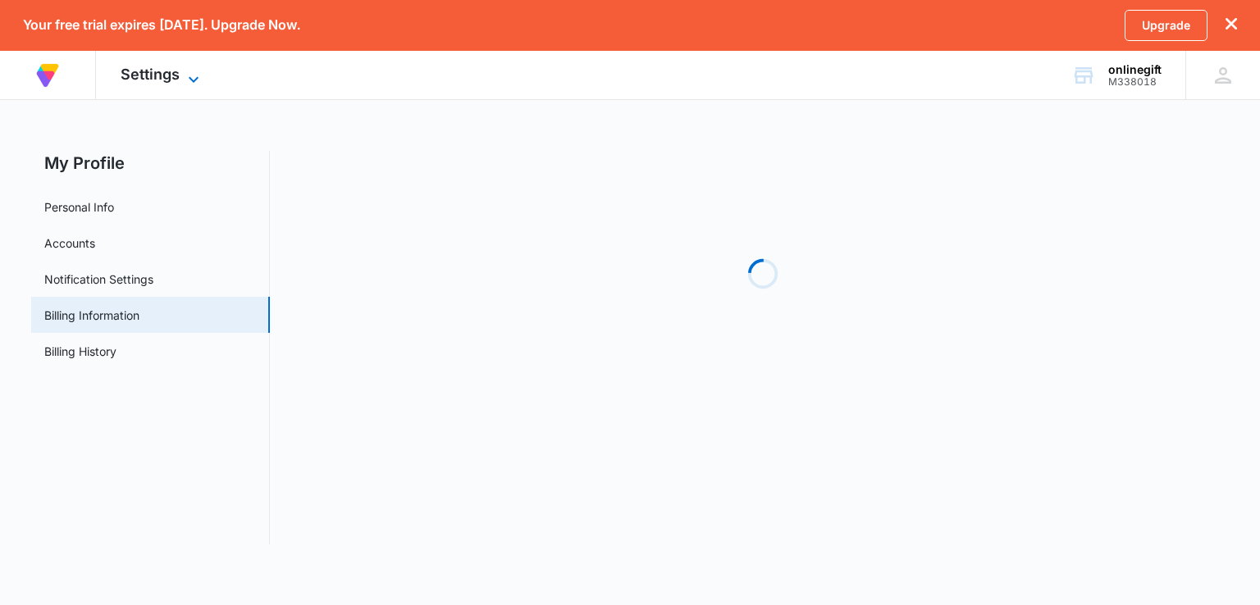
click at [194, 70] on icon at bounding box center [194, 80] width 20 height 20
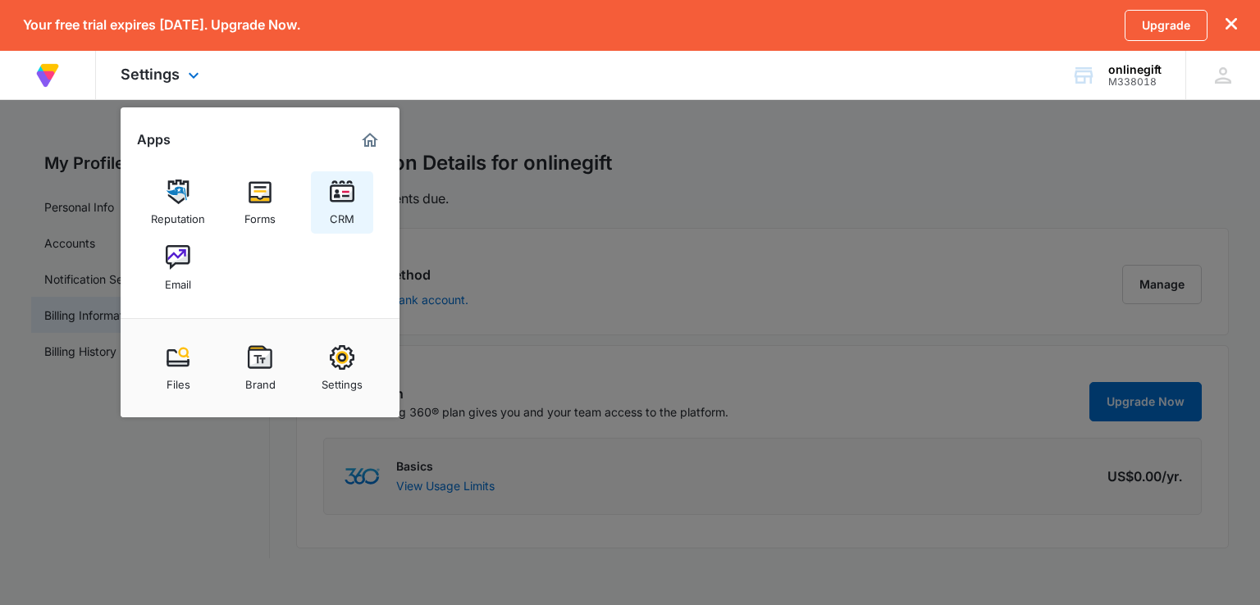
click at [324, 208] on link "CRM" at bounding box center [342, 202] width 62 height 62
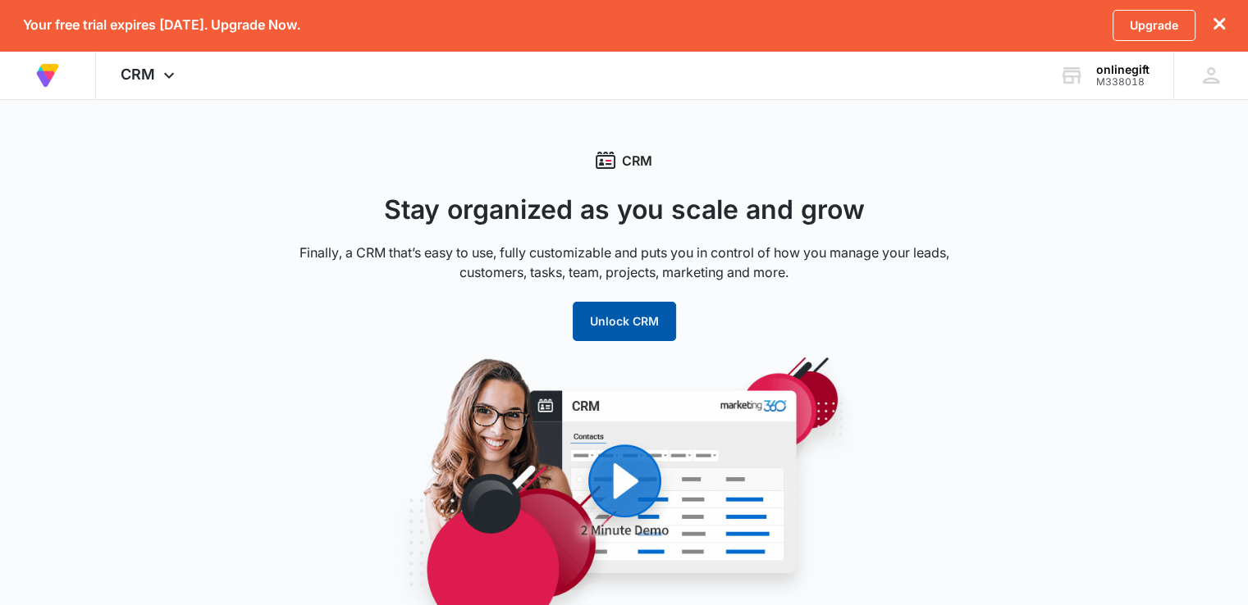
click at [586, 331] on button "Unlock CRM" at bounding box center [624, 321] width 103 height 39
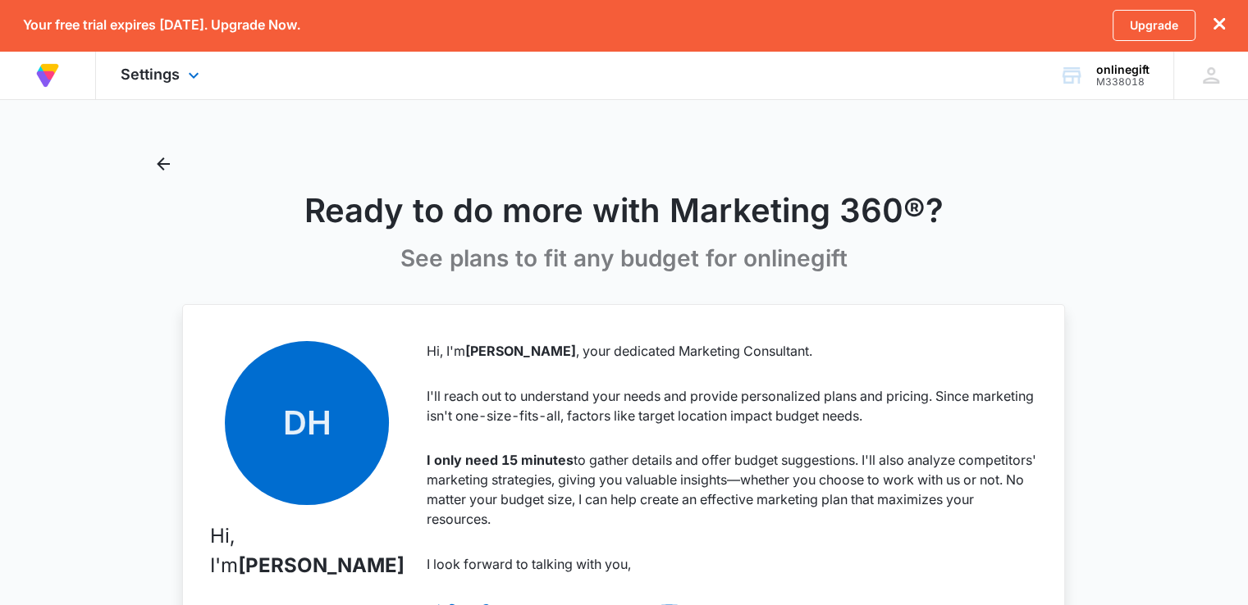
click at [190, 57] on div "Settings Apps Reputation Forms CRM Email Files Brand Settings" at bounding box center [162, 75] width 132 height 48
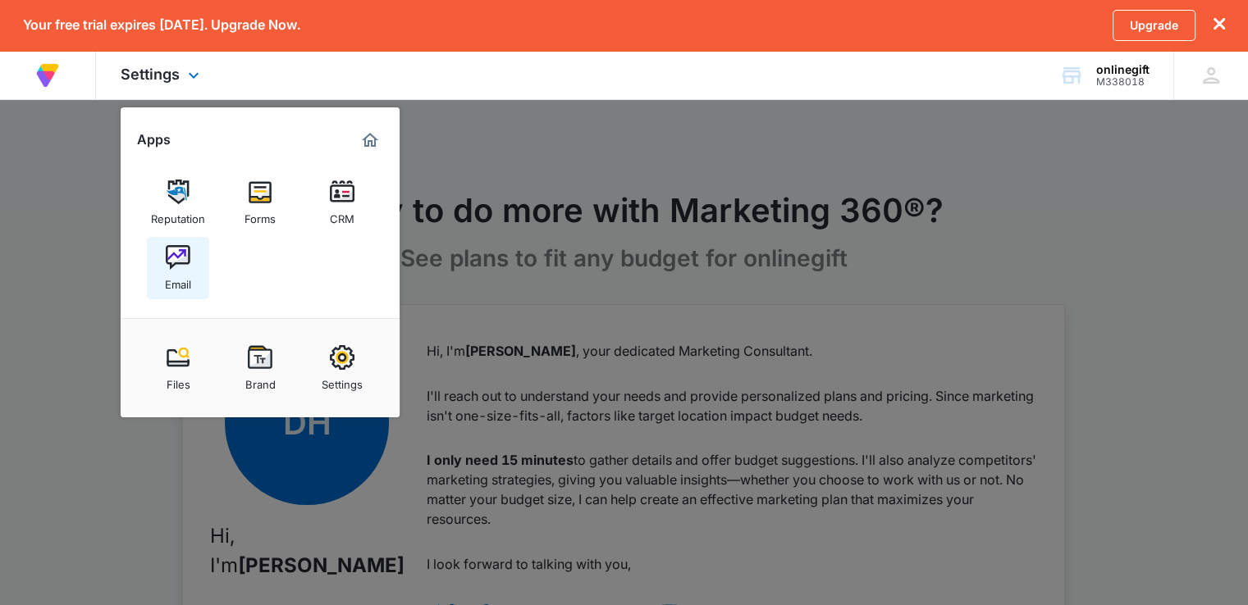
click at [175, 273] on div "Email" at bounding box center [178, 280] width 26 height 21
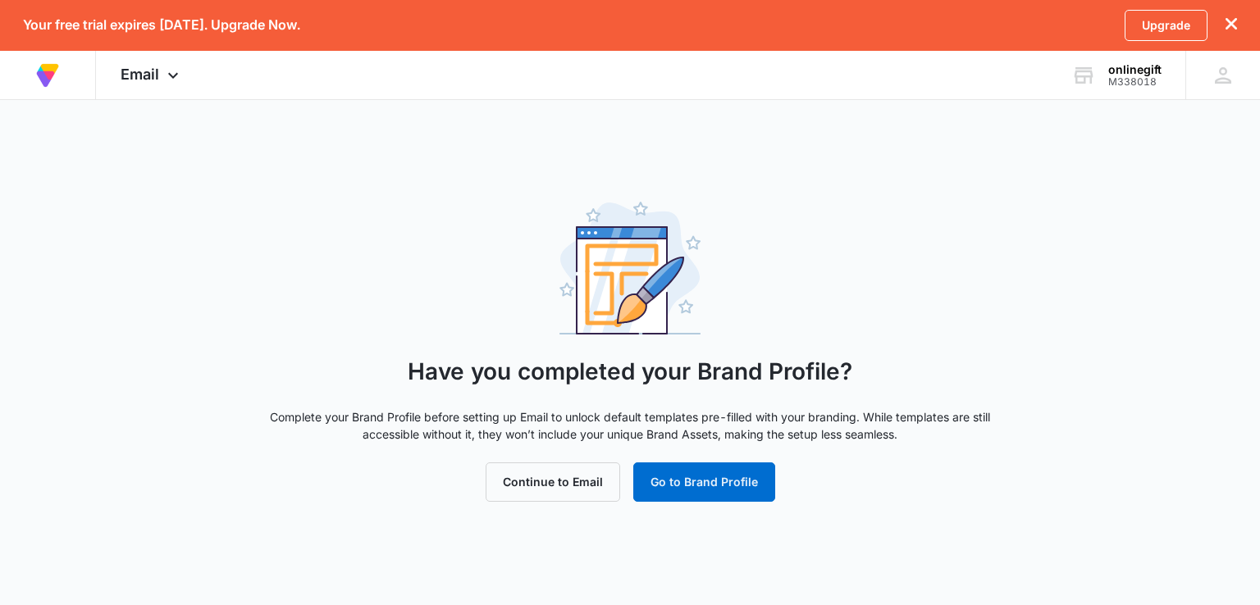
click at [102, 384] on div "Have you completed your Brand Profile? Complete your Brand Profile before setti…" at bounding box center [630, 352] width 1260 height 300
click at [538, 481] on button "Continue to Email" at bounding box center [553, 482] width 135 height 39
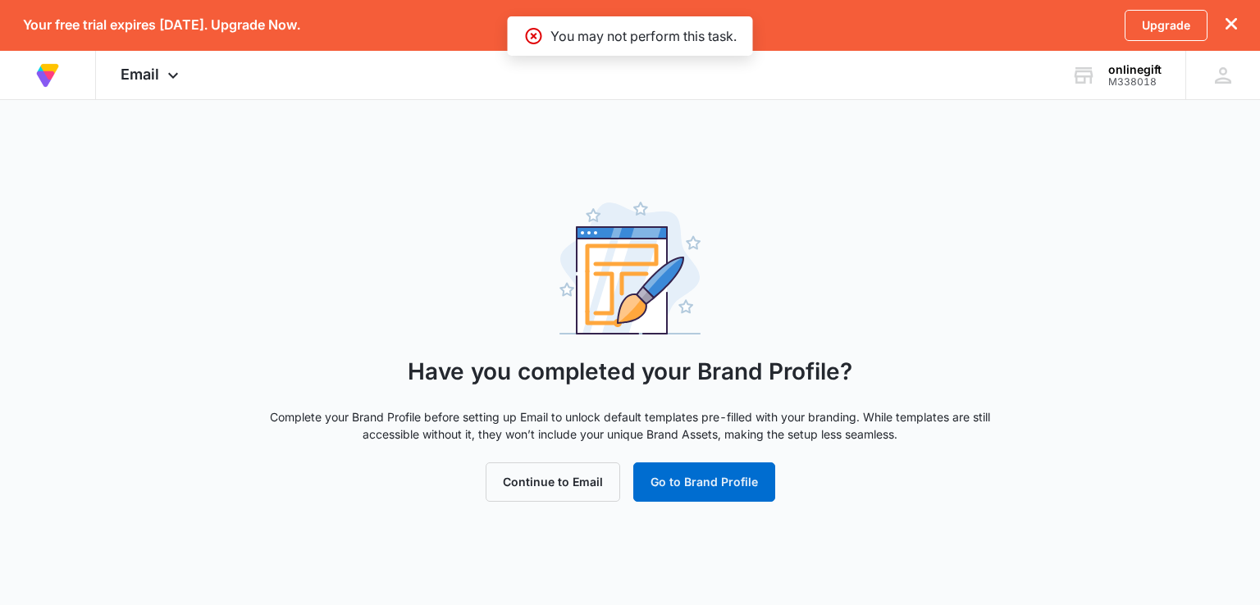
click at [679, 46] on div "You may not perform this task." at bounding box center [630, 35] width 245 height 39
click at [1208, 87] on div "mw mohamed waleed lidobob10@gmail.com My Profile Notifications Support Logout T…" at bounding box center [1222, 75] width 75 height 48
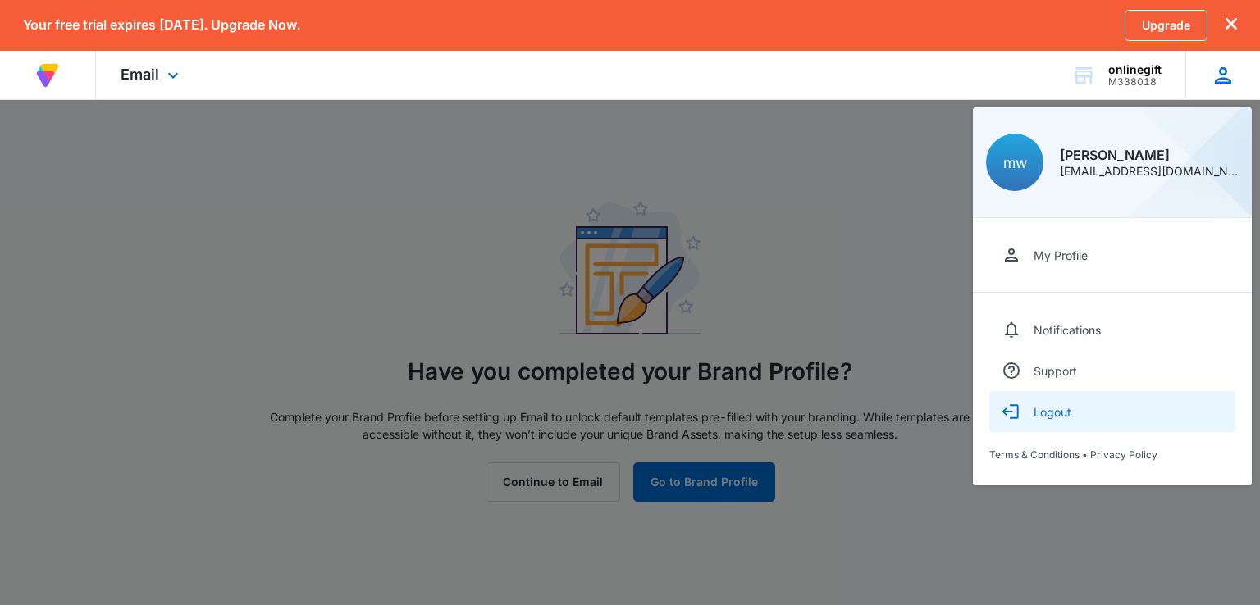
click at [1034, 408] on div "Logout" at bounding box center [1053, 412] width 38 height 14
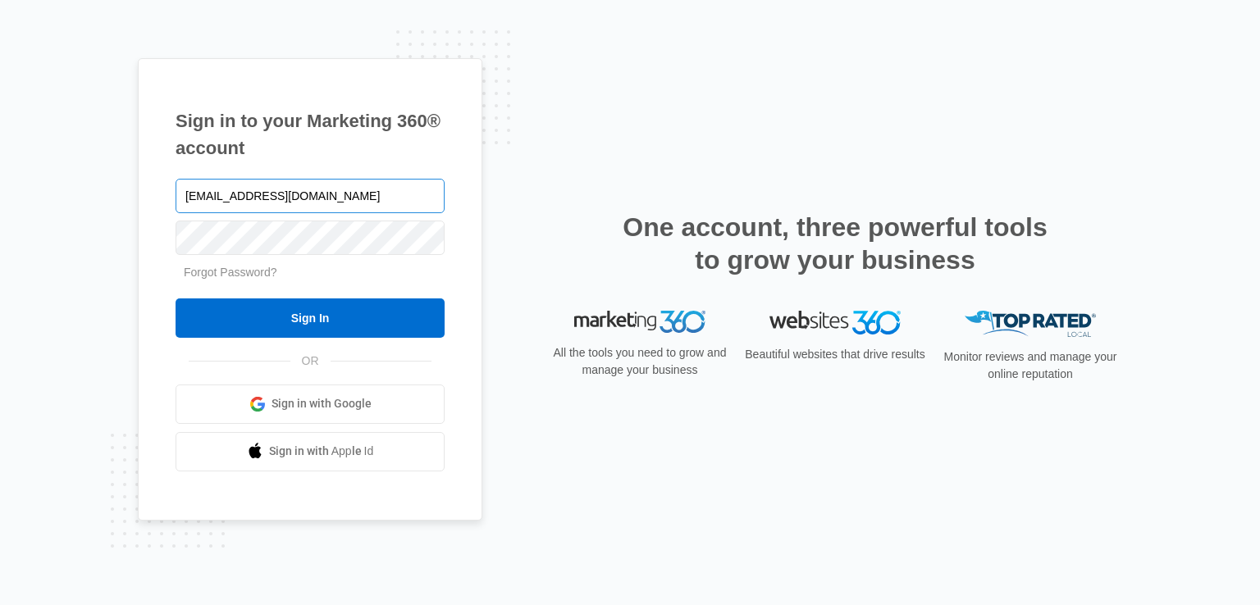
click at [305, 193] on input "[EMAIL_ADDRESS][DOMAIN_NAME]" at bounding box center [310, 196] width 269 height 34
drag, startPoint x: 338, startPoint y: 196, endPoint x: 607, endPoint y: 195, distance: 269.1
click at [607, 195] on div "Sign in to your Marketing 360® account [PERSON_NAME][EMAIL_ADDRESS][DOMAIN_NAME…" at bounding box center [630, 302] width 984 height 489
type input "stevencorvin@neewbins.com"
click at [176, 299] on input "Sign In" at bounding box center [310, 318] width 269 height 39
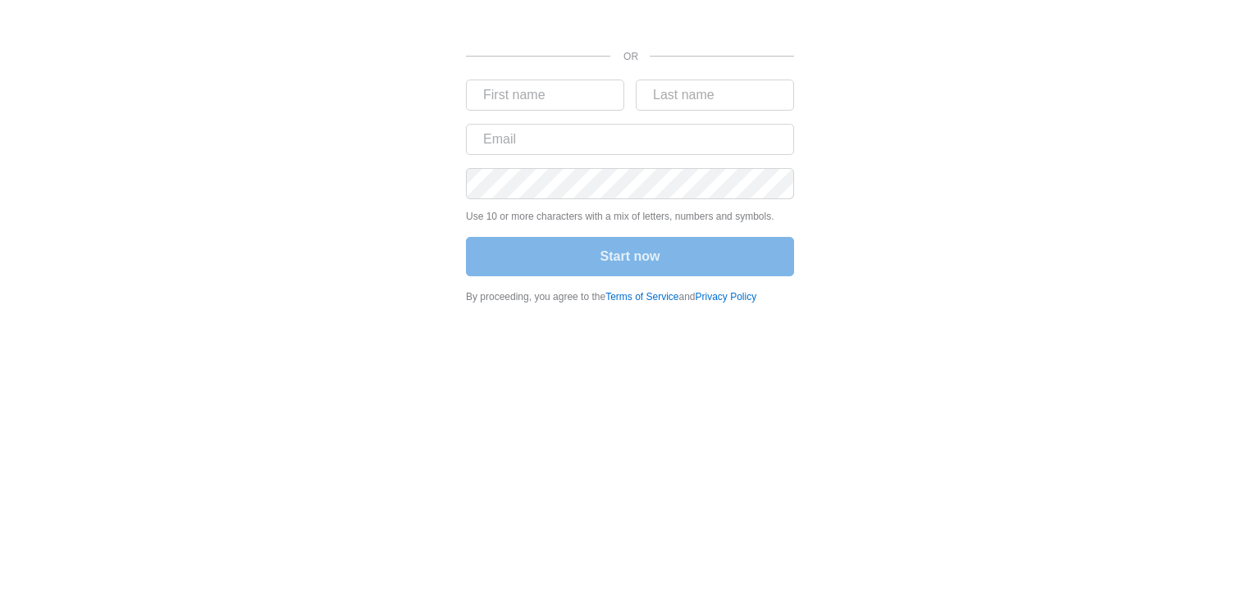
click at [853, 259] on div "OR Use 10 or more characters with a mix of letters, numbers and symbols. Start …" at bounding box center [630, 157] width 984 height 314
click at [600, 89] on input "text" at bounding box center [545, 95] width 158 height 31
click at [1240, 134] on div "OR Use 10 or more characters with a mix of letters, numbers and symbols. Start …" at bounding box center [630, 167] width 1260 height 334
